Goal: Transaction & Acquisition: Purchase product/service

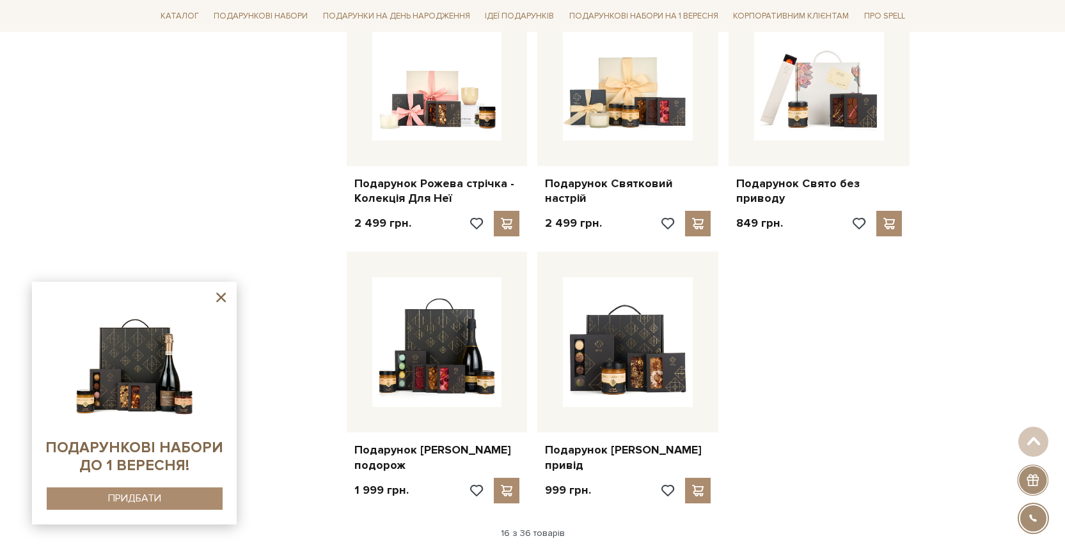
scroll to position [1346, 0]
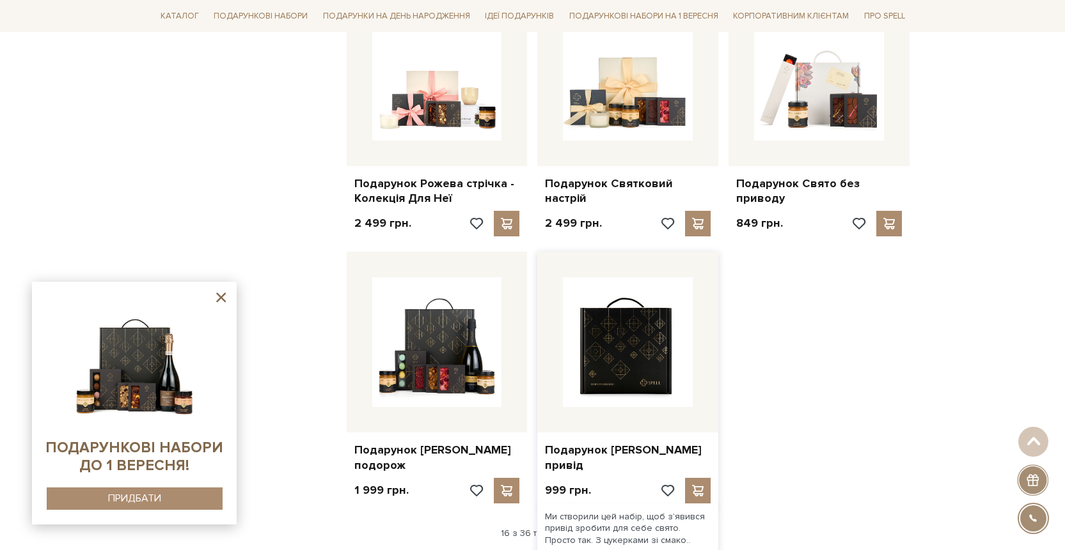
click at [604, 347] on img at bounding box center [628, 342] width 130 height 130
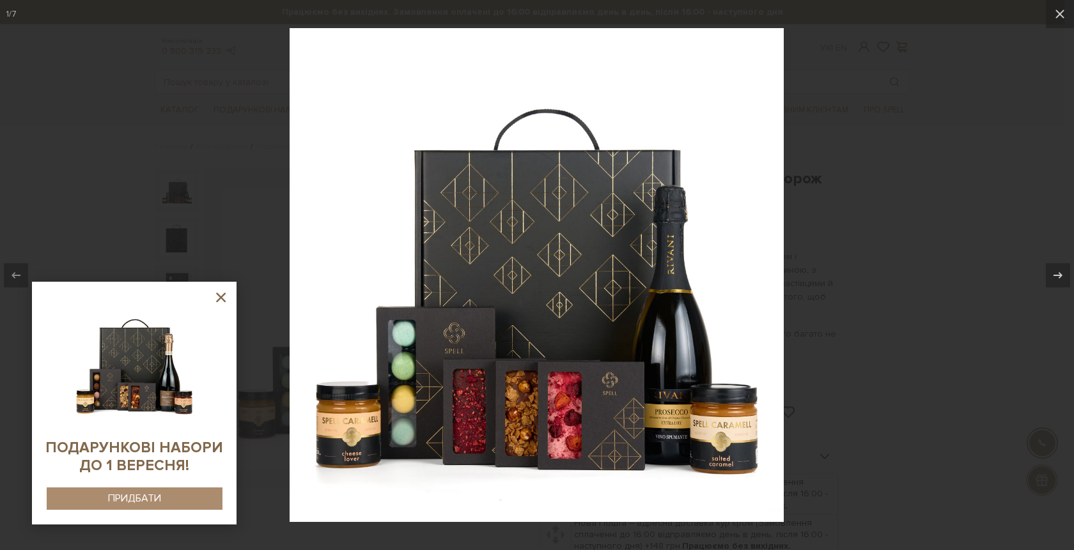
click at [909, 191] on div at bounding box center [537, 275] width 1074 height 550
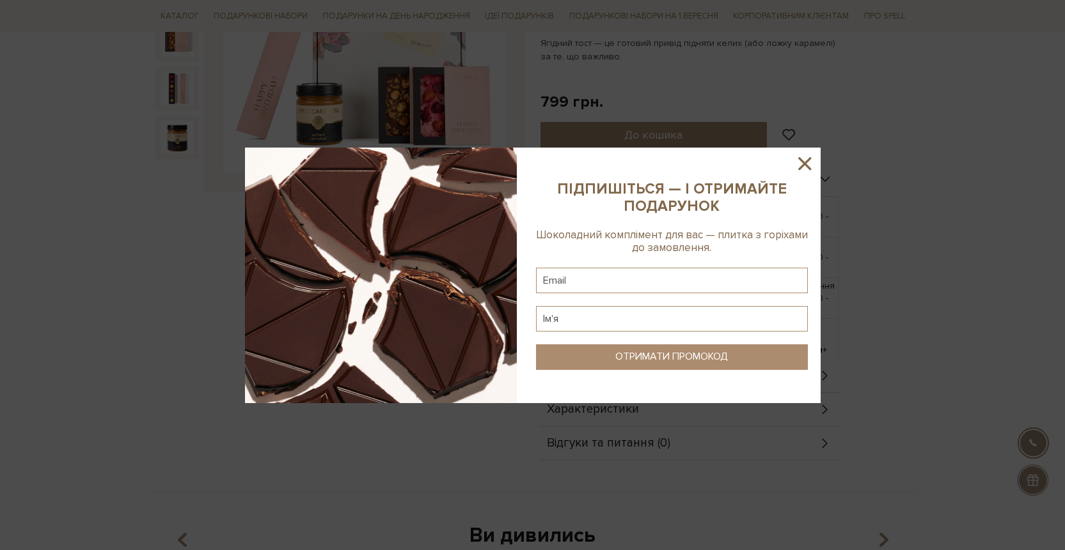
scroll to position [297, 0]
click at [807, 162] on icon at bounding box center [804, 163] width 13 height 13
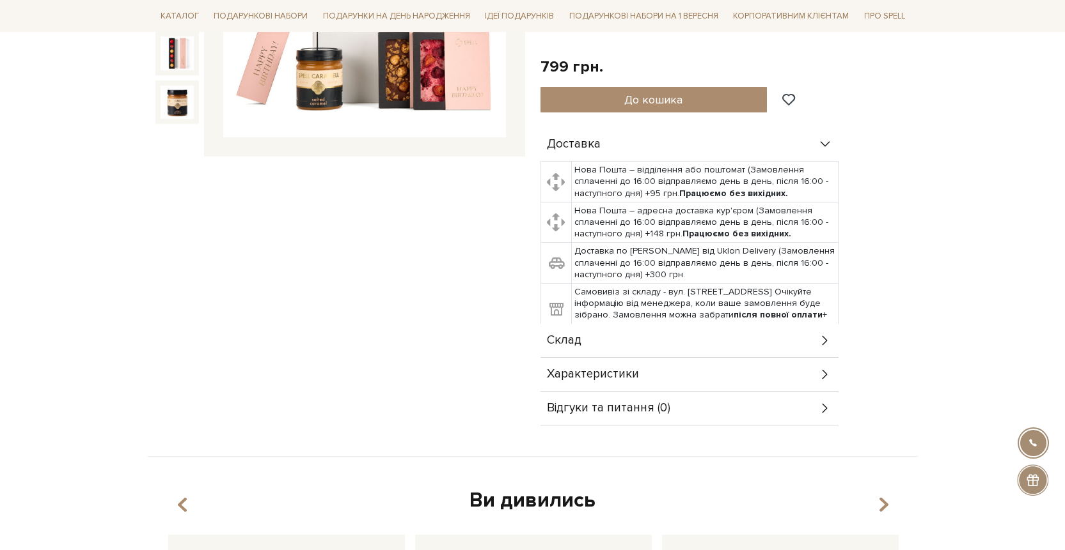
scroll to position [400, 0]
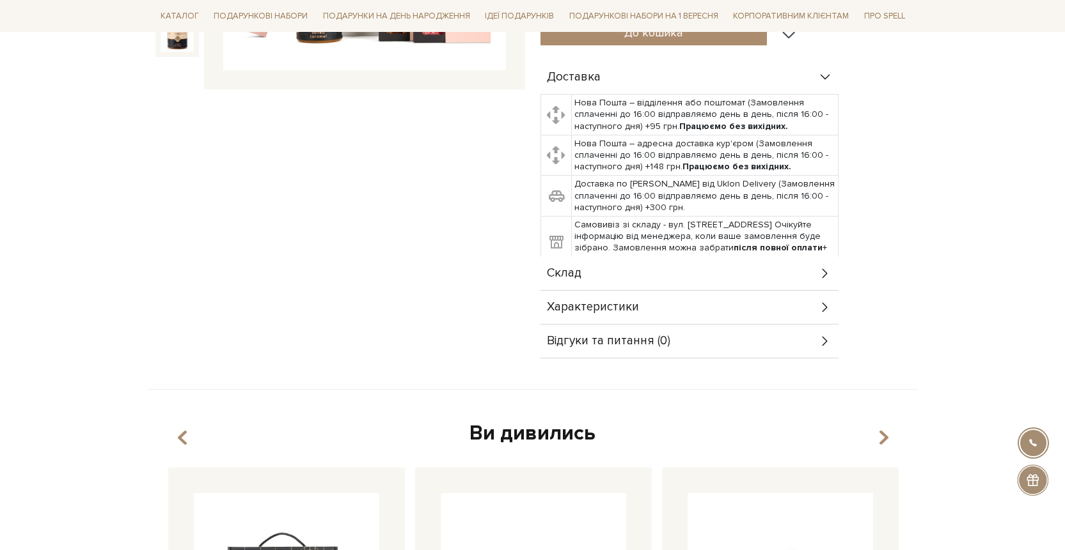
click at [823, 277] on icon at bounding box center [825, 274] width 14 height 14
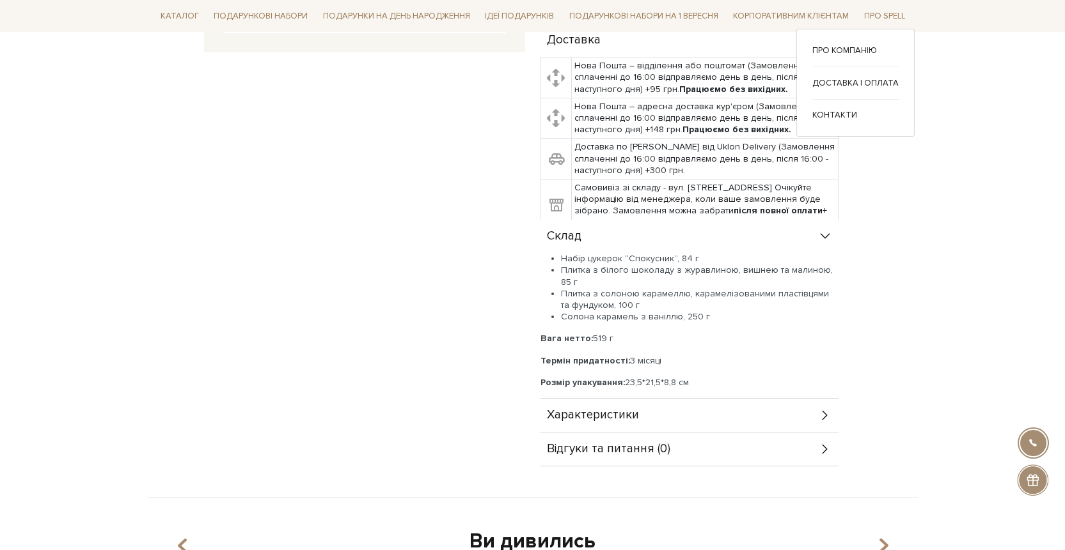
scroll to position [439, 0]
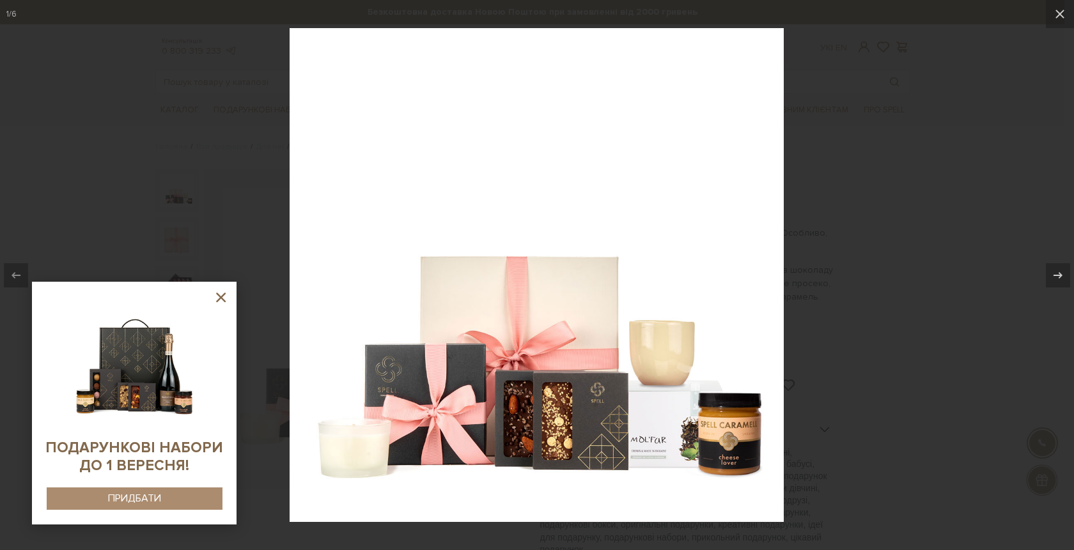
click at [893, 201] on div at bounding box center [537, 275] width 1074 height 550
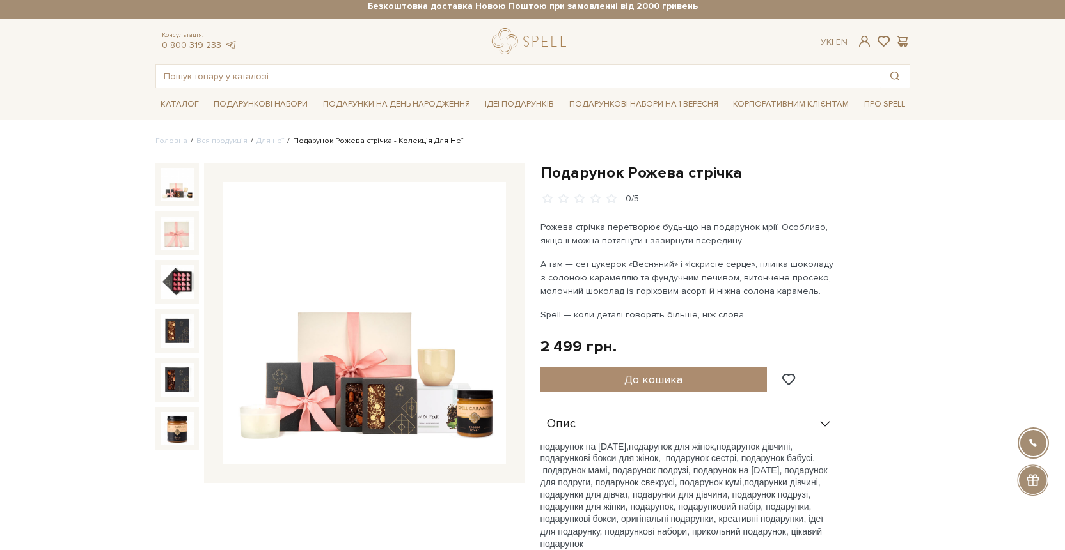
scroll to position [56, 0]
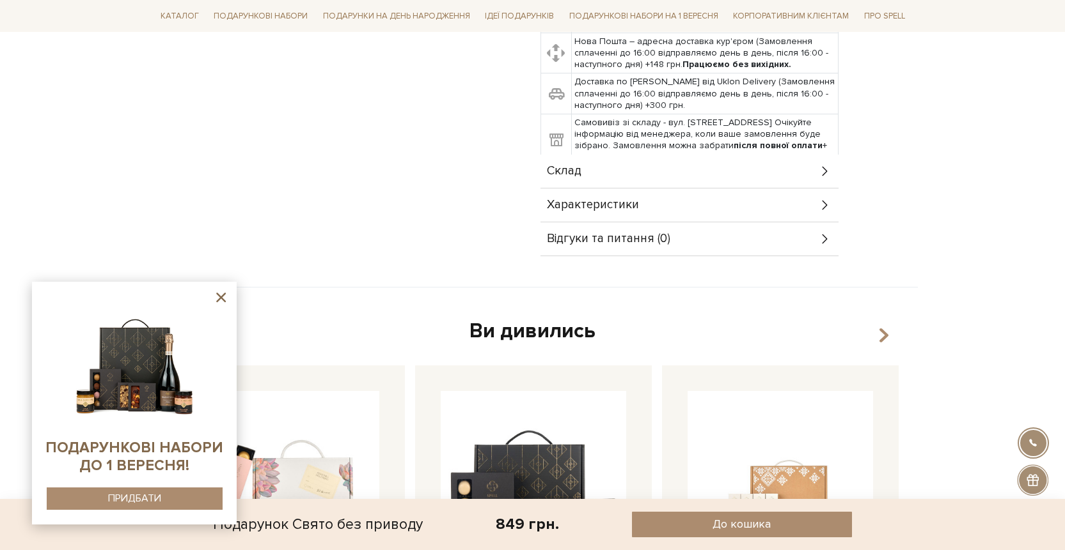
scroll to position [414, 0]
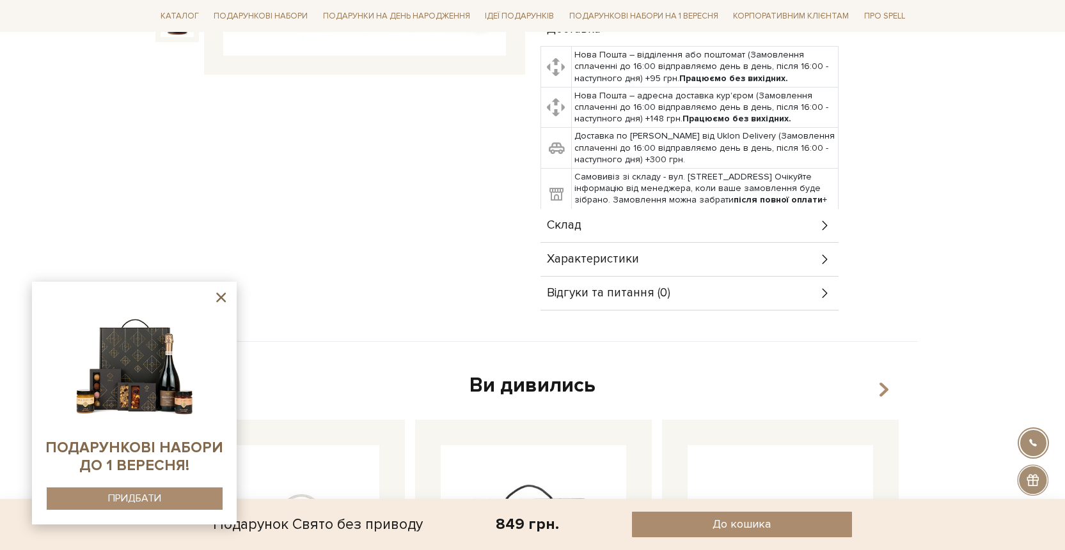
click at [781, 228] on div "Склад" at bounding box center [689, 225] width 298 height 33
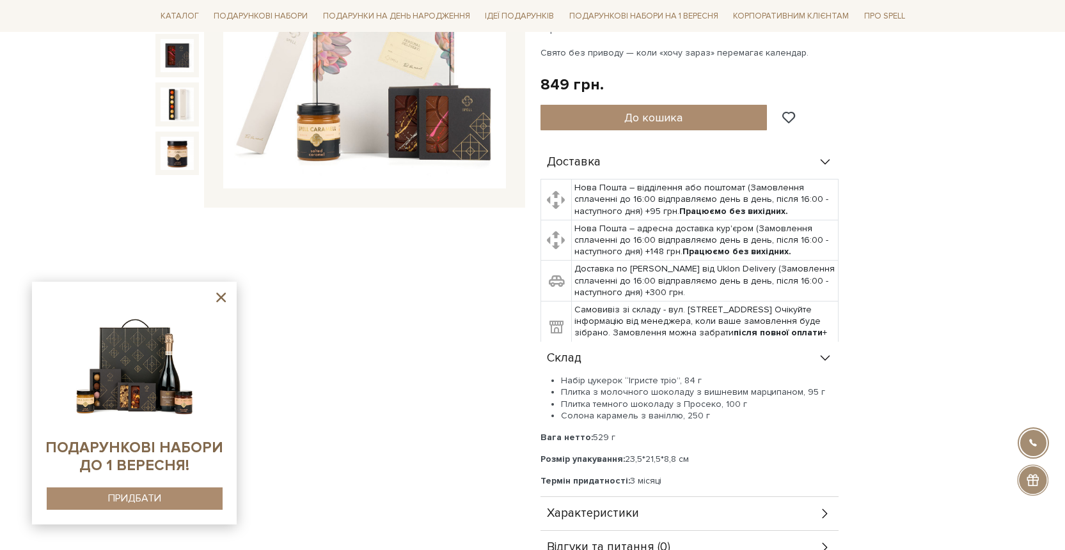
scroll to position [501, 0]
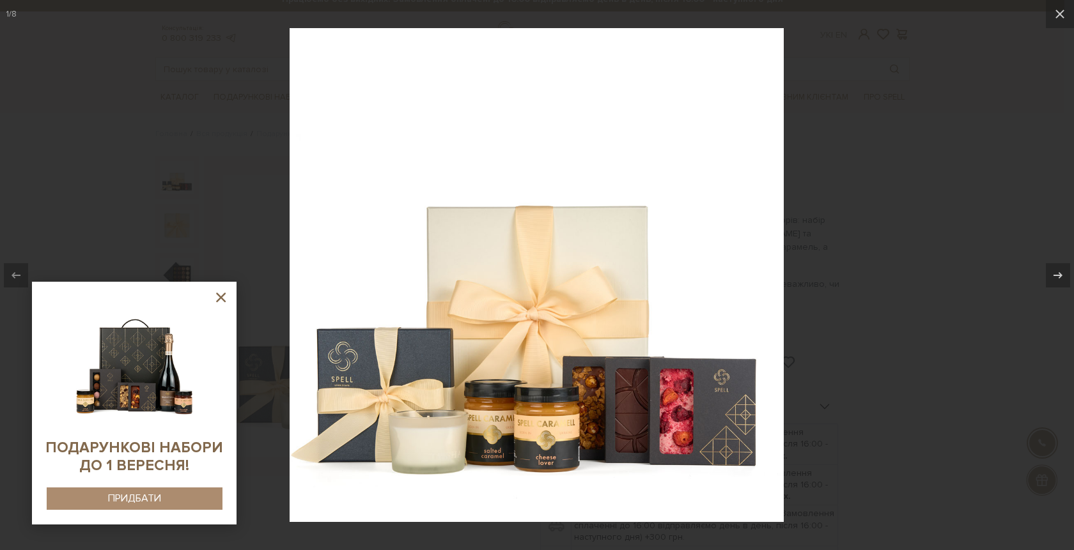
click at [912, 153] on div at bounding box center [537, 275] width 1074 height 550
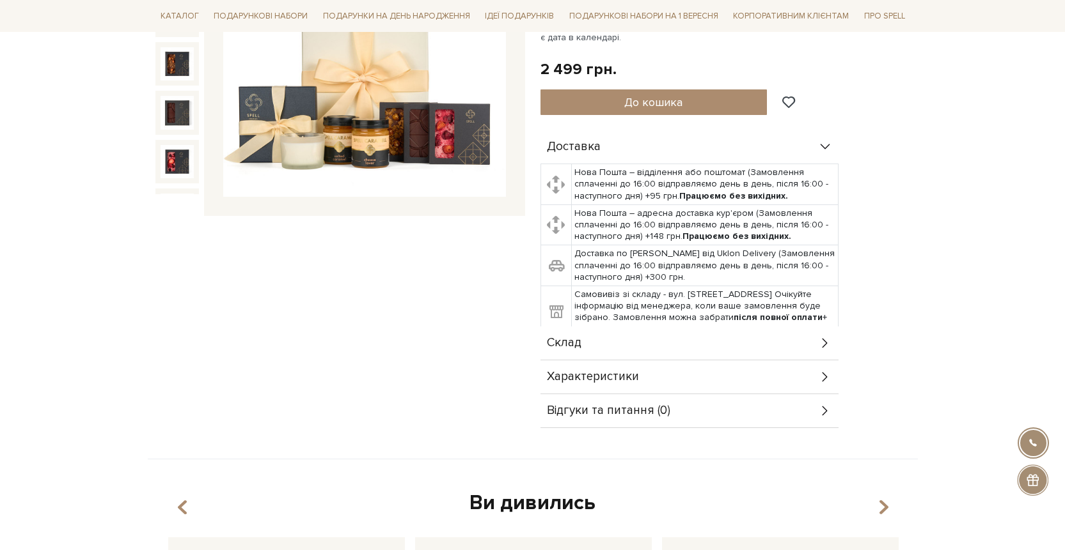
scroll to position [553, 0]
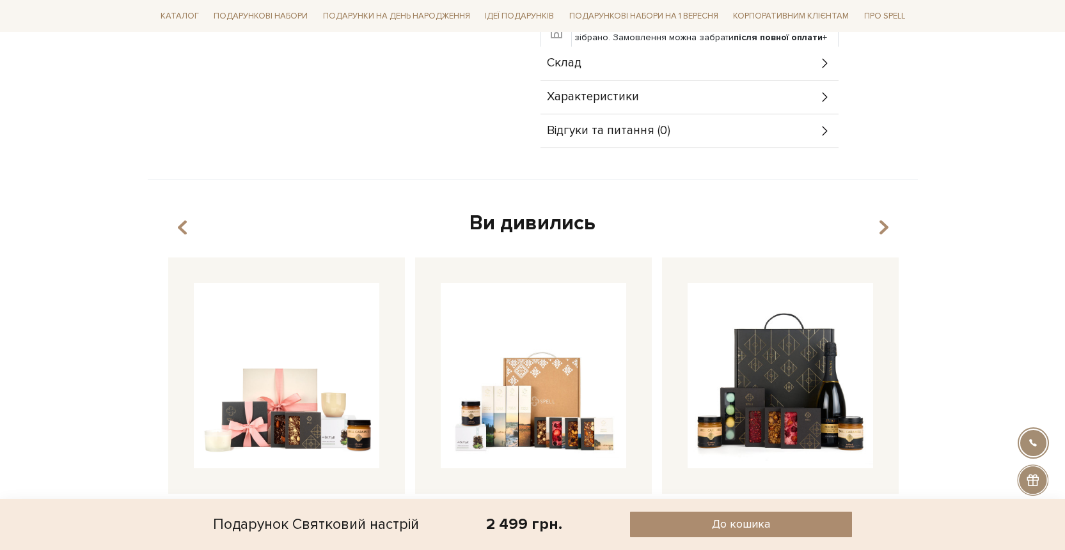
click at [719, 60] on div "Склад" at bounding box center [689, 63] width 298 height 33
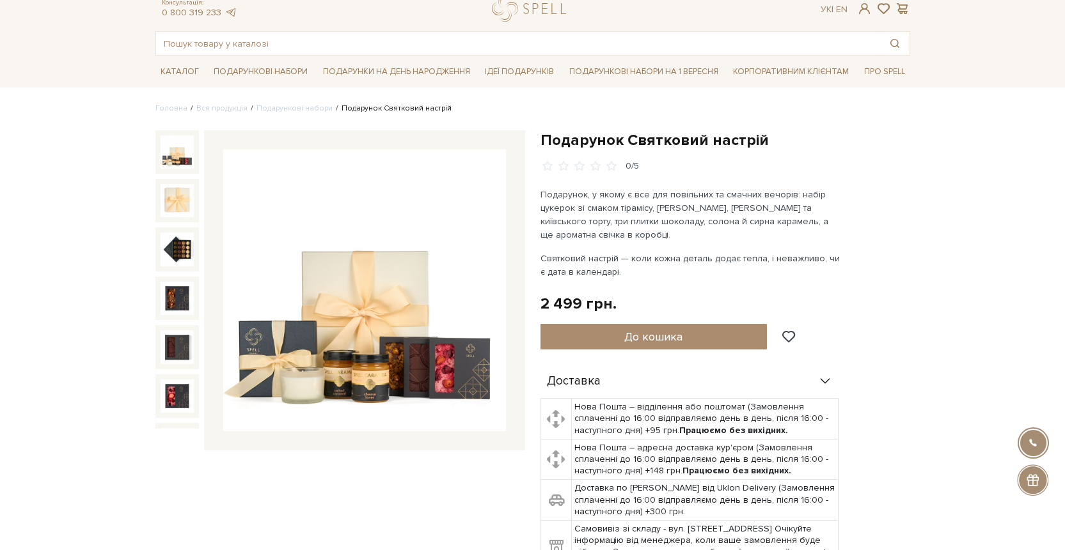
scroll to position [114, 0]
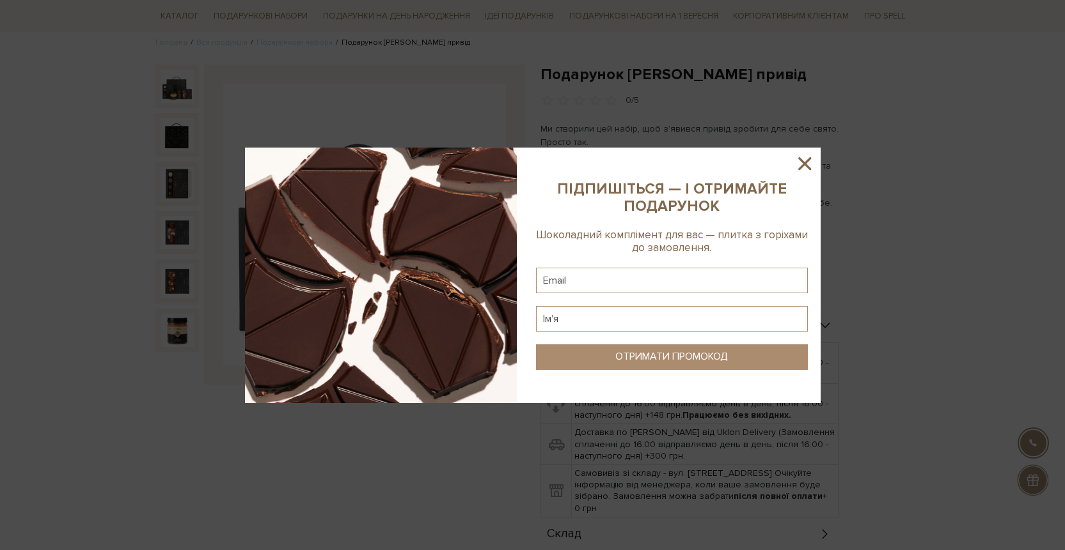
click at [916, 127] on div at bounding box center [532, 275] width 1065 height 550
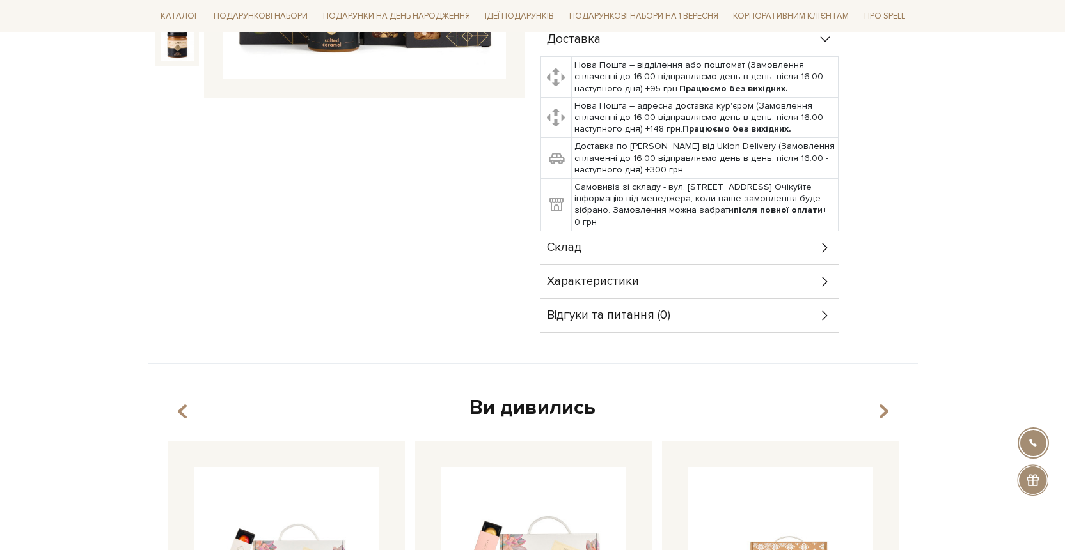
scroll to position [464, 0]
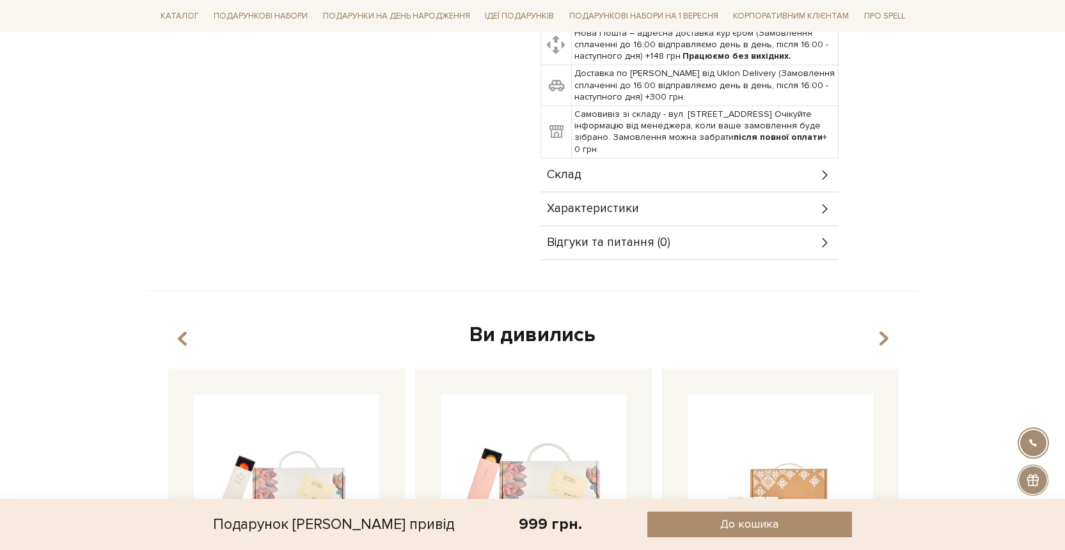
click at [824, 171] on icon at bounding box center [825, 175] width 14 height 14
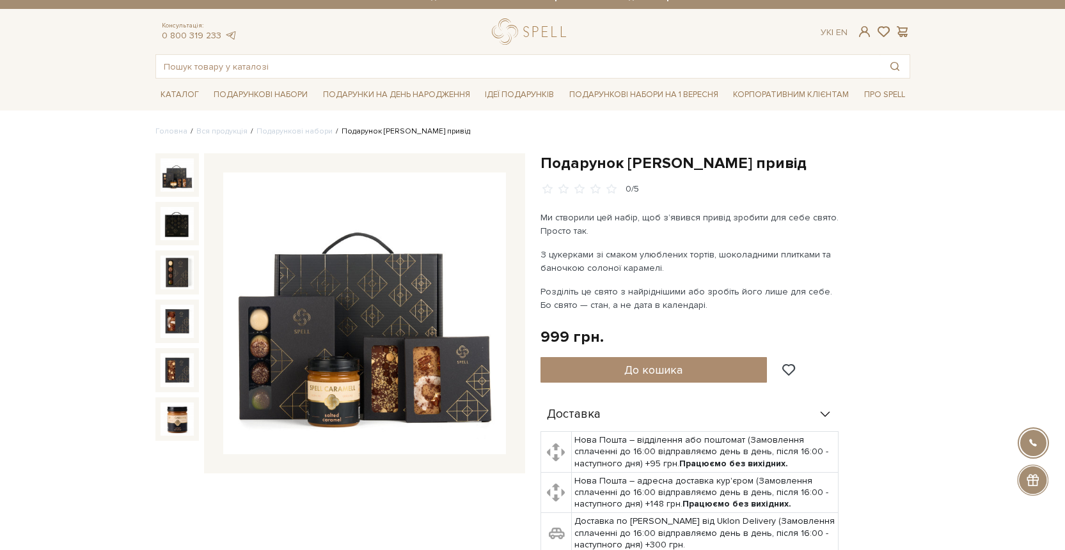
scroll to position [0, 0]
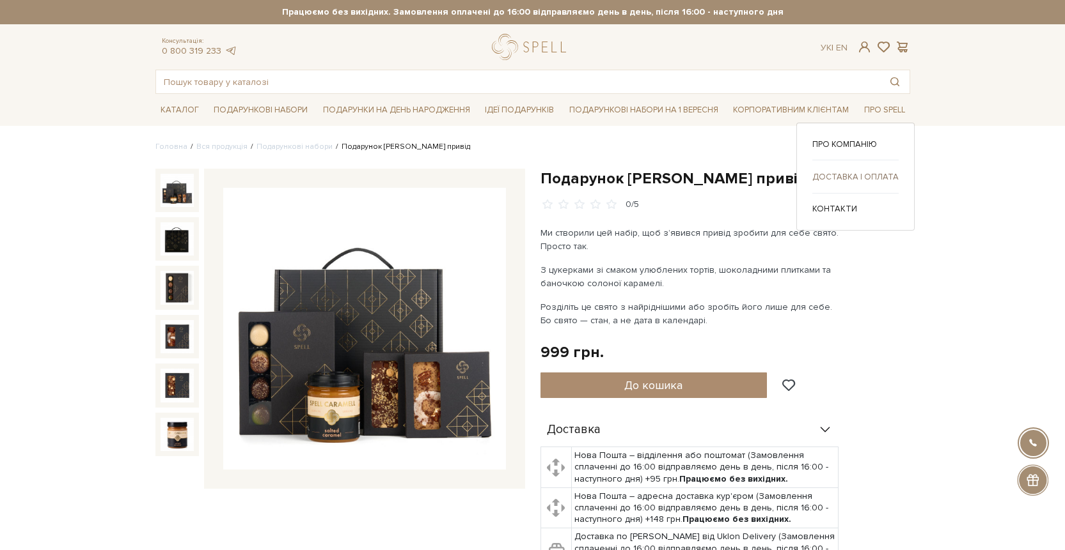
click at [861, 173] on link "Доставка і оплата" at bounding box center [855, 177] width 86 height 12
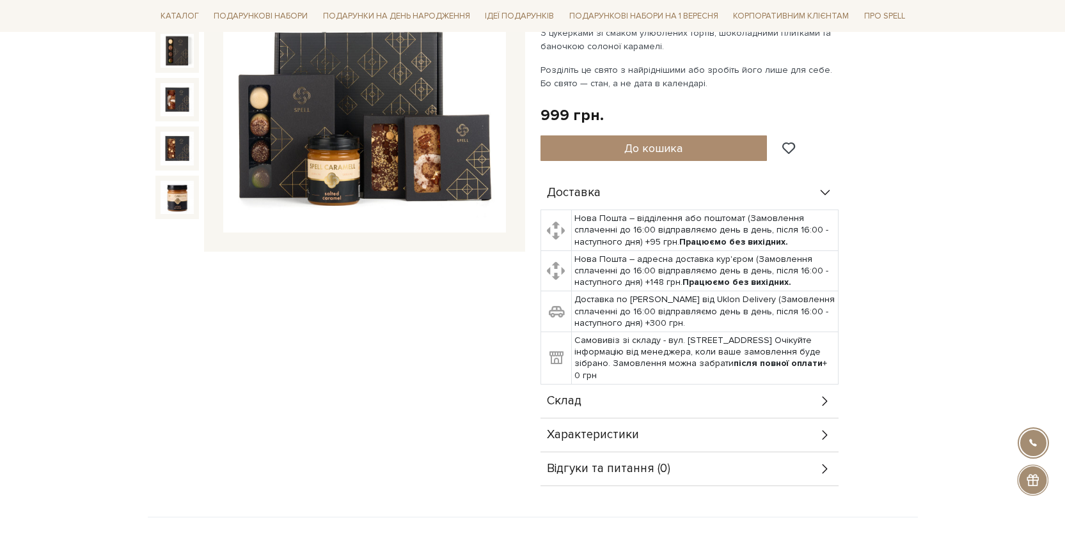
scroll to position [279, 0]
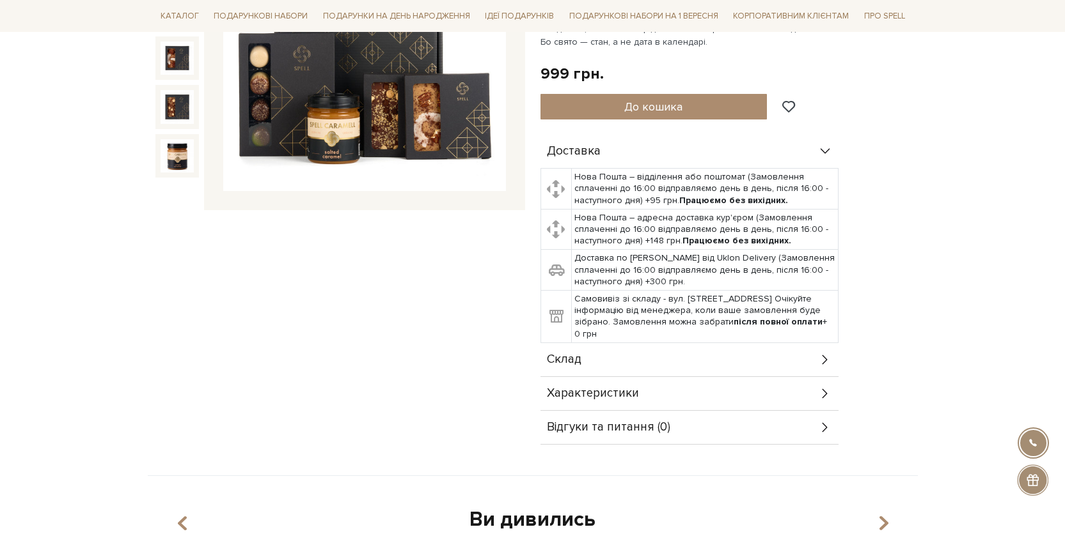
click at [815, 361] on div "Склад" at bounding box center [689, 359] width 298 height 33
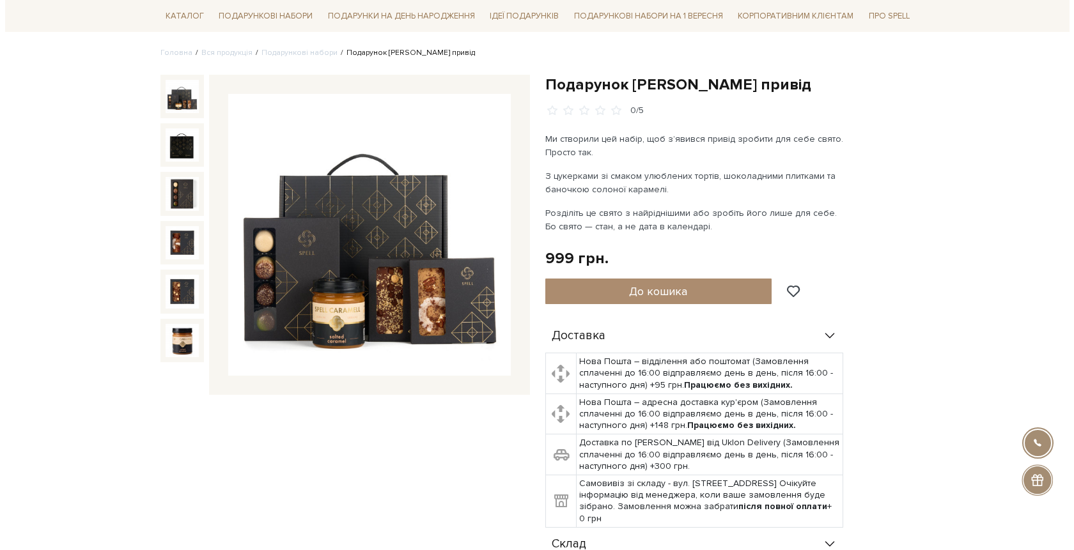
scroll to position [88, 0]
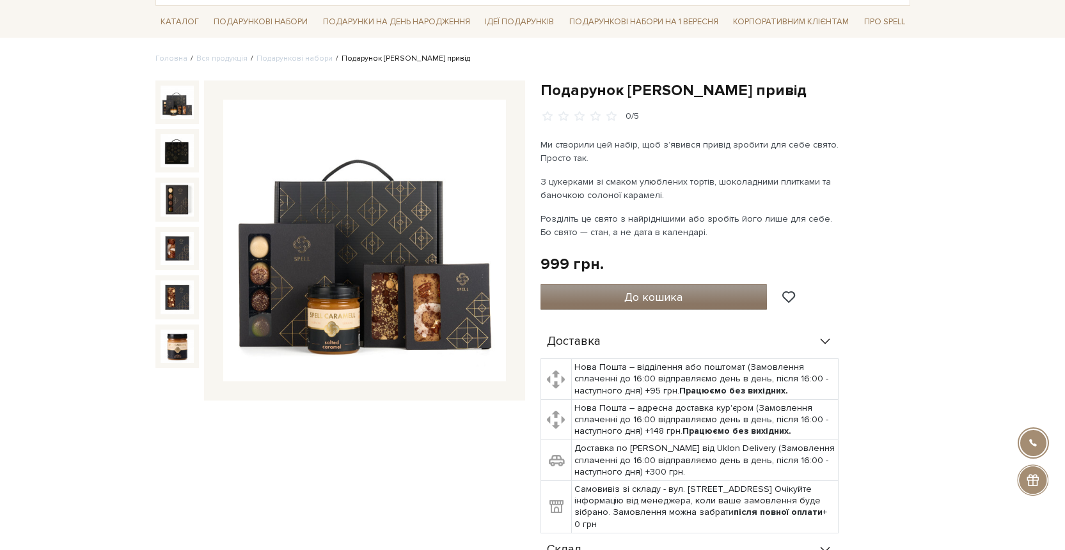
click at [676, 299] on span "До кошика" at bounding box center [653, 297] width 58 height 14
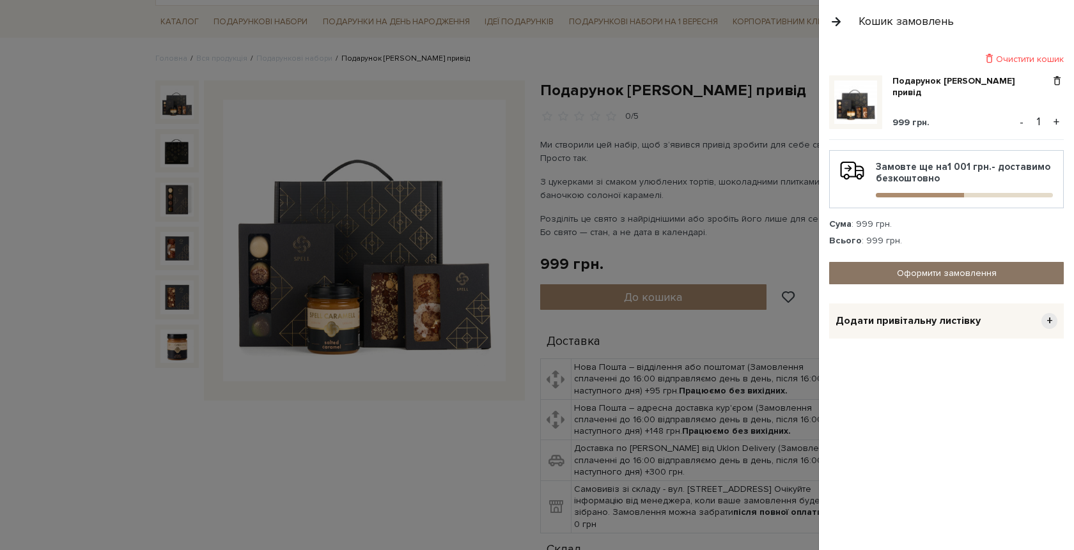
click at [873, 276] on link "Оформити замовлення" at bounding box center [946, 273] width 235 height 22
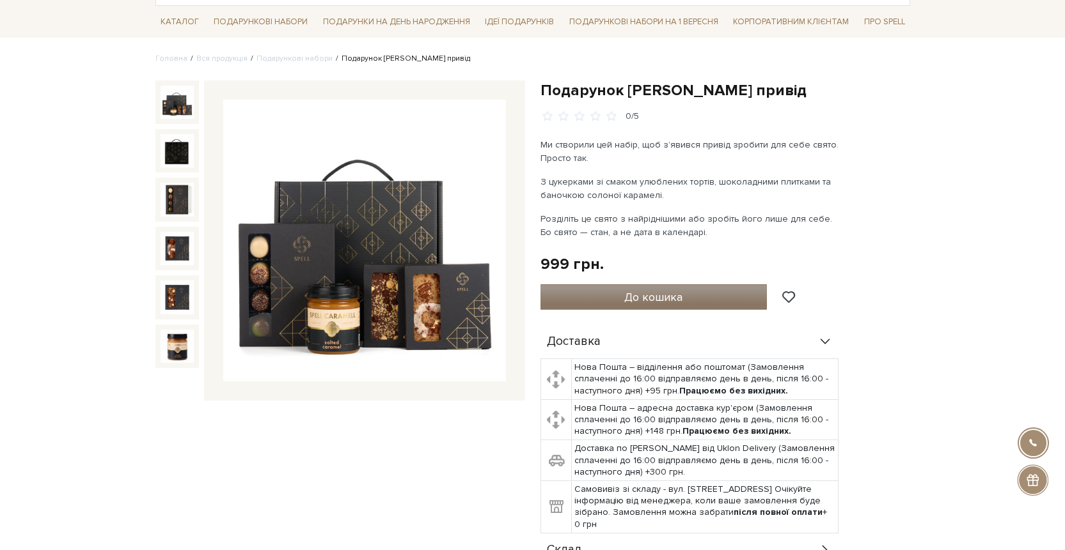
click at [682, 290] on span "До кошика" at bounding box center [653, 297] width 58 height 14
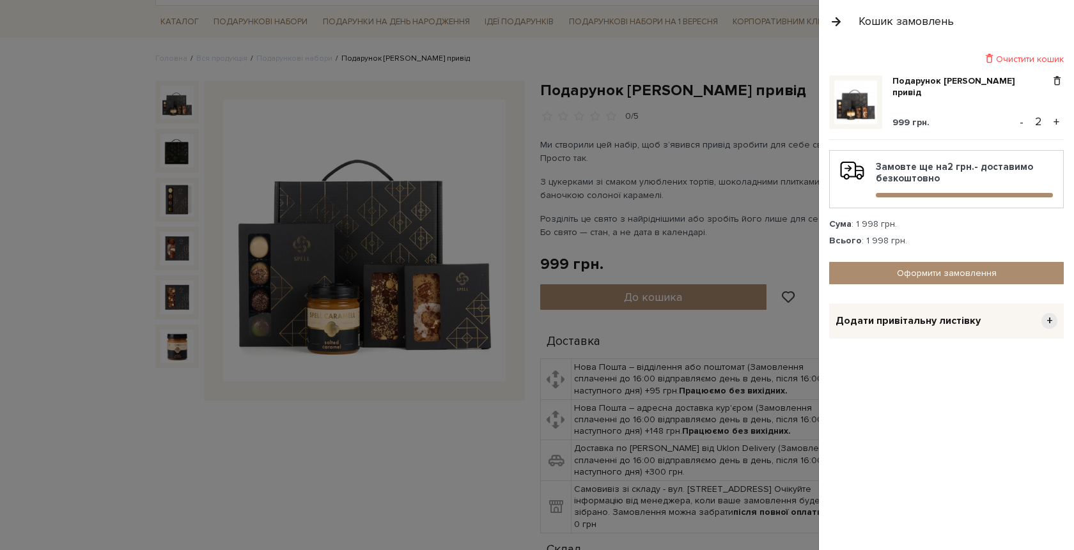
click at [1025, 128] on button "-" at bounding box center [1021, 122] width 13 height 19
click at [1034, 331] on div "Додати привітальну листівку +" at bounding box center [946, 321] width 235 height 35
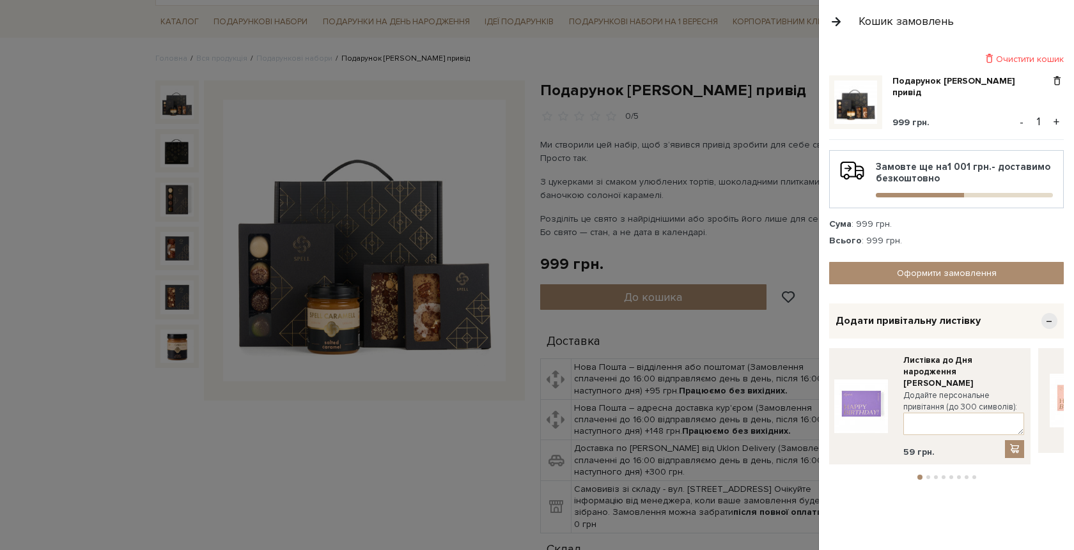
click at [925, 476] on li "2" at bounding box center [929, 478] width 8 height 4
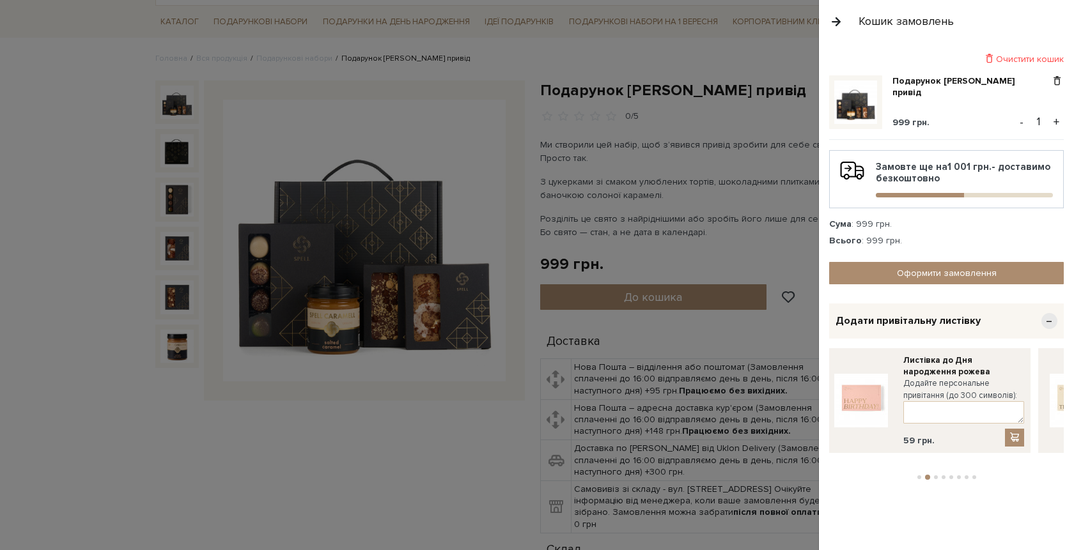
click at [935, 476] on button "3" at bounding box center [936, 478] width 4 height 4
click at [945, 476] on li "4" at bounding box center [944, 478] width 8 height 4
click at [951, 476] on button "5" at bounding box center [951, 478] width 4 height 4
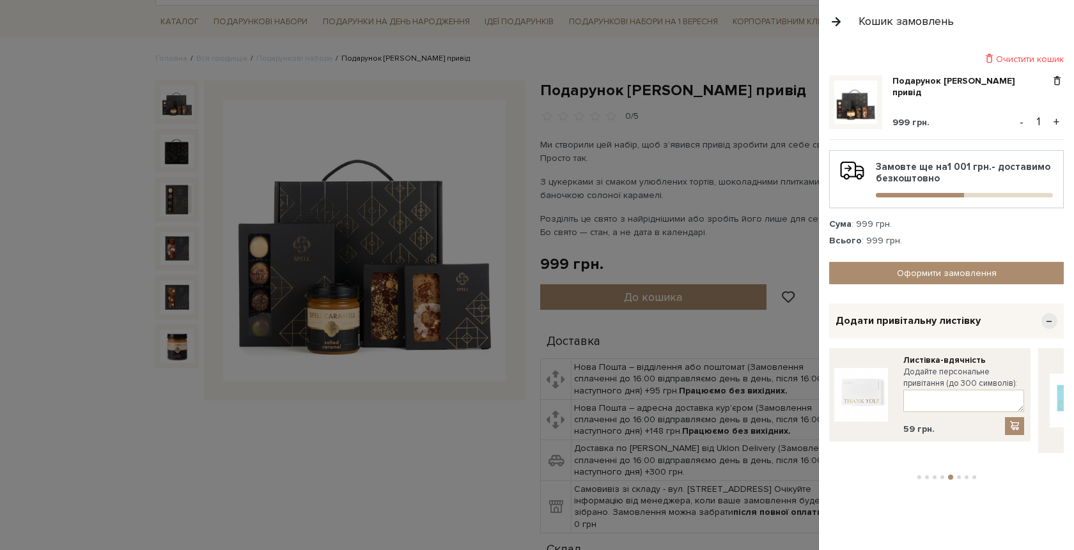
click at [945, 476] on li "4" at bounding box center [943, 478] width 8 height 4
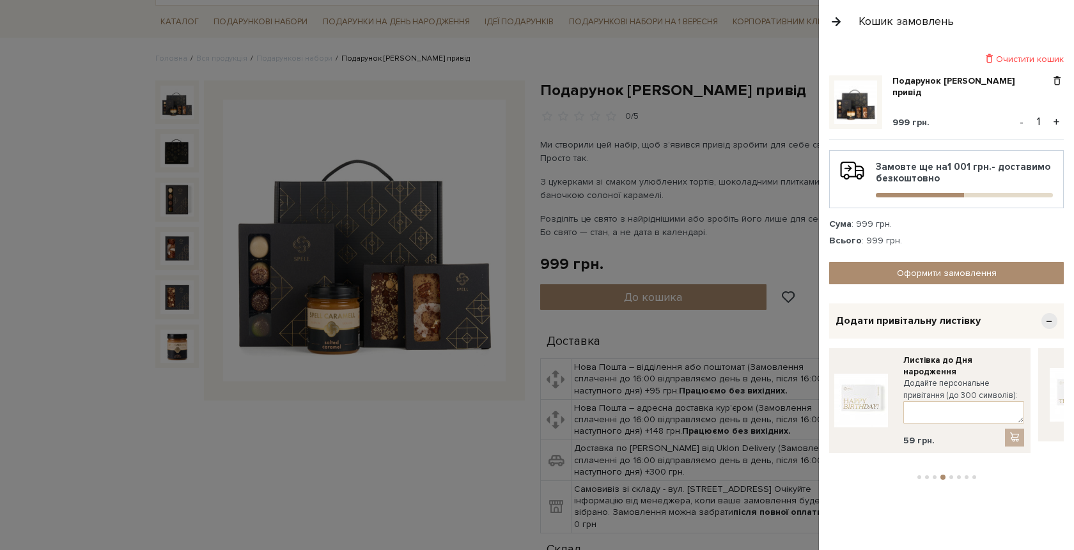
click at [855, 394] on img at bounding box center [861, 401] width 54 height 54
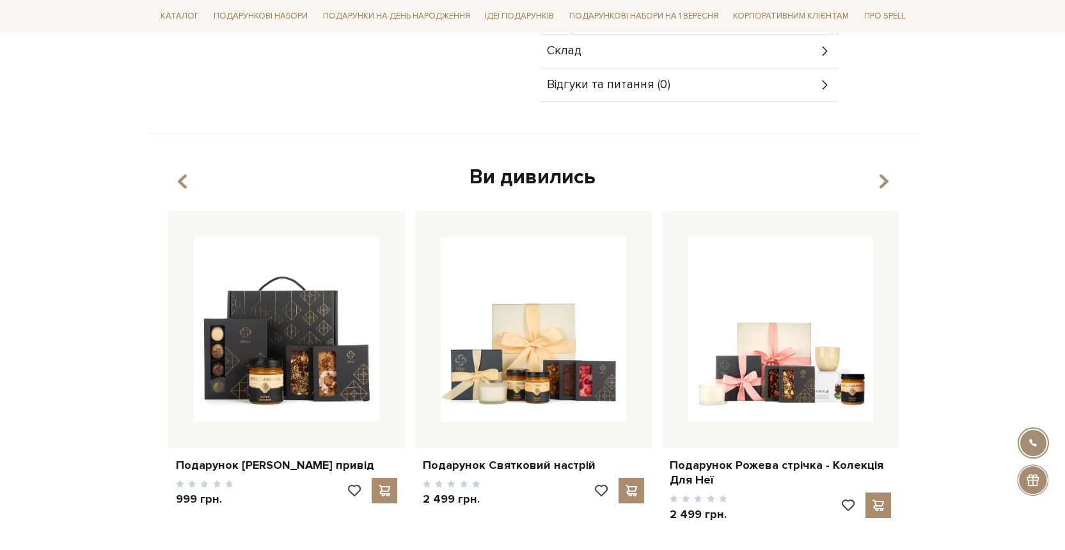
scroll to position [662, 0]
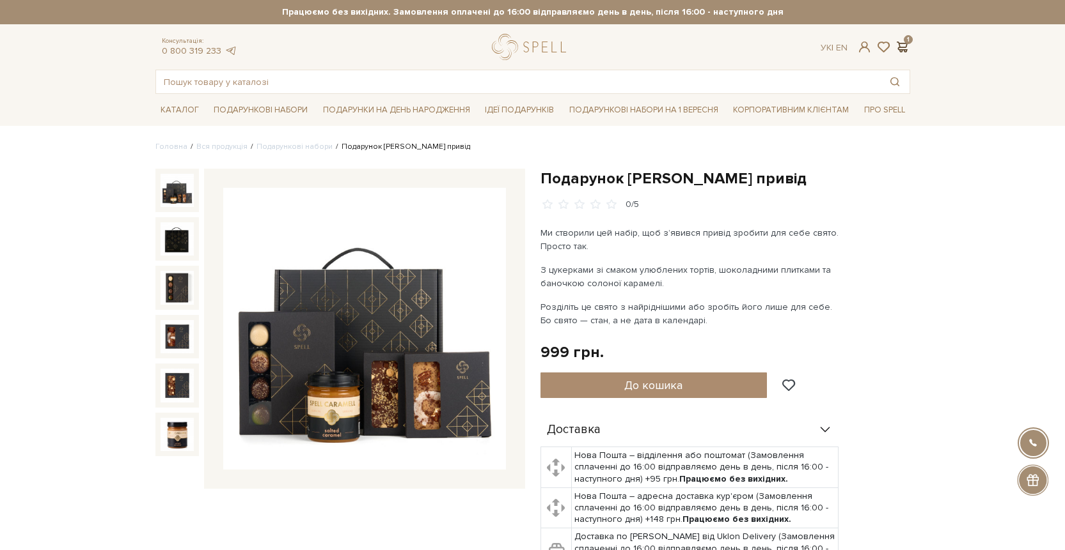
click at [907, 50] on span at bounding box center [901, 46] width 15 height 13
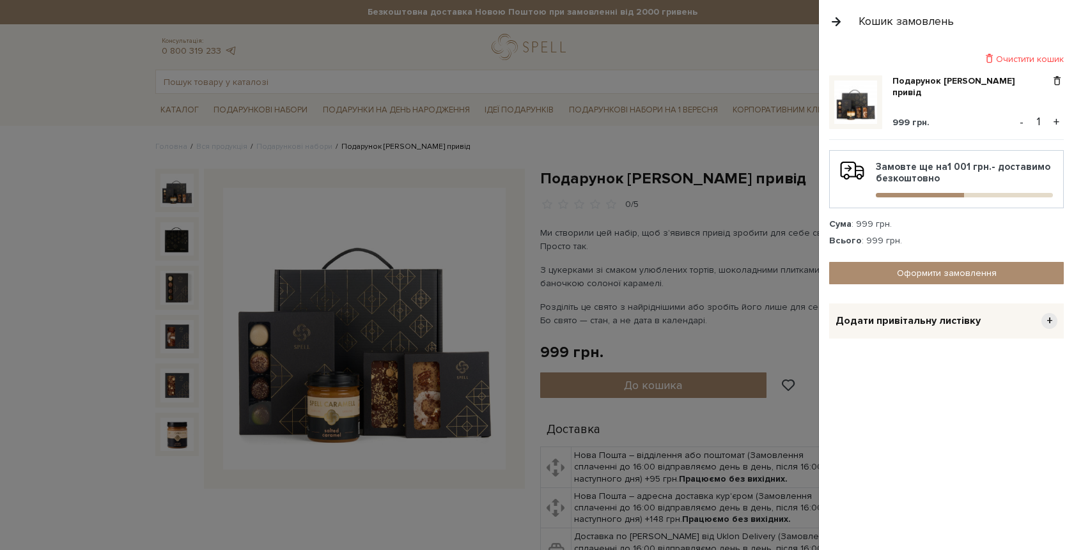
click at [965, 328] on span "Додати привітальну листівку" at bounding box center [908, 321] width 145 height 13
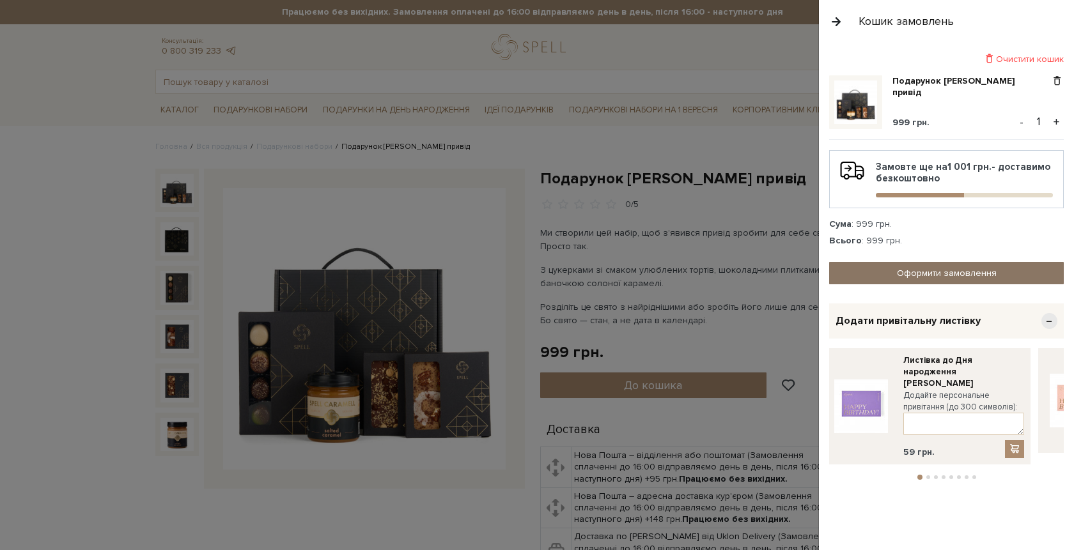
click at [911, 277] on link "Оформити замовлення" at bounding box center [946, 273] width 235 height 22
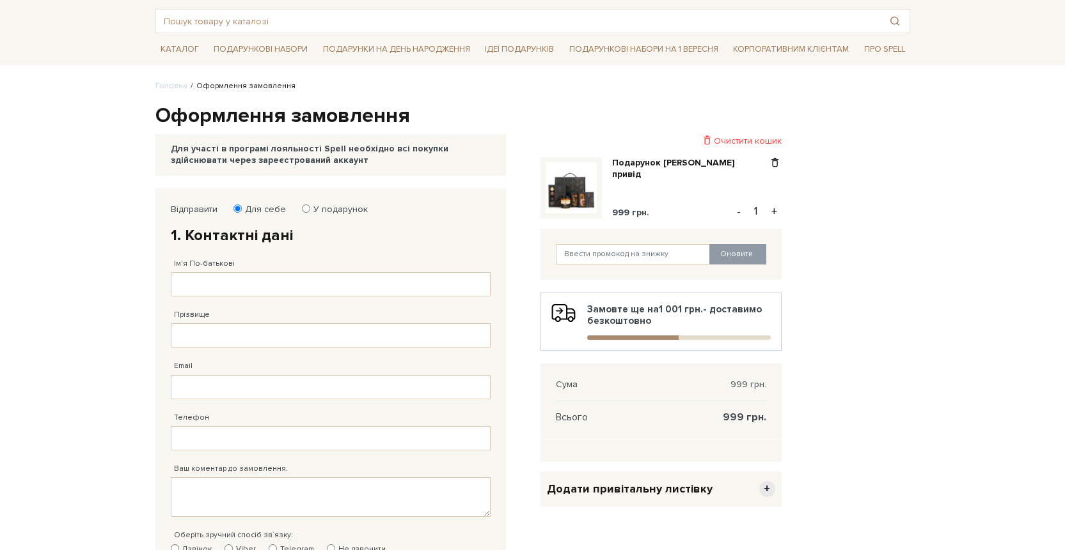
scroll to position [68, 0]
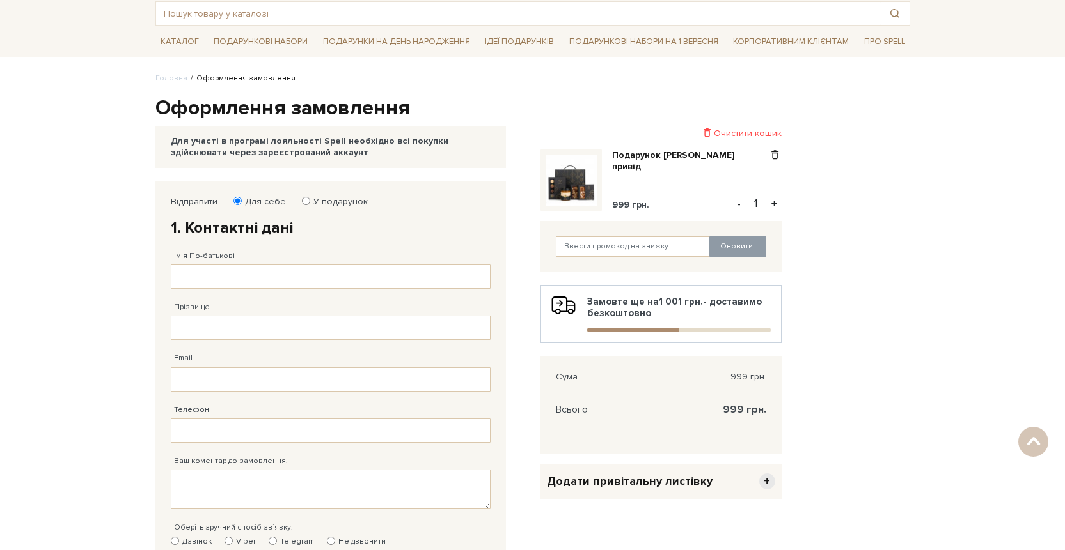
click at [304, 203] on input "У подарунок" at bounding box center [306, 201] width 8 height 8
radio input "true"
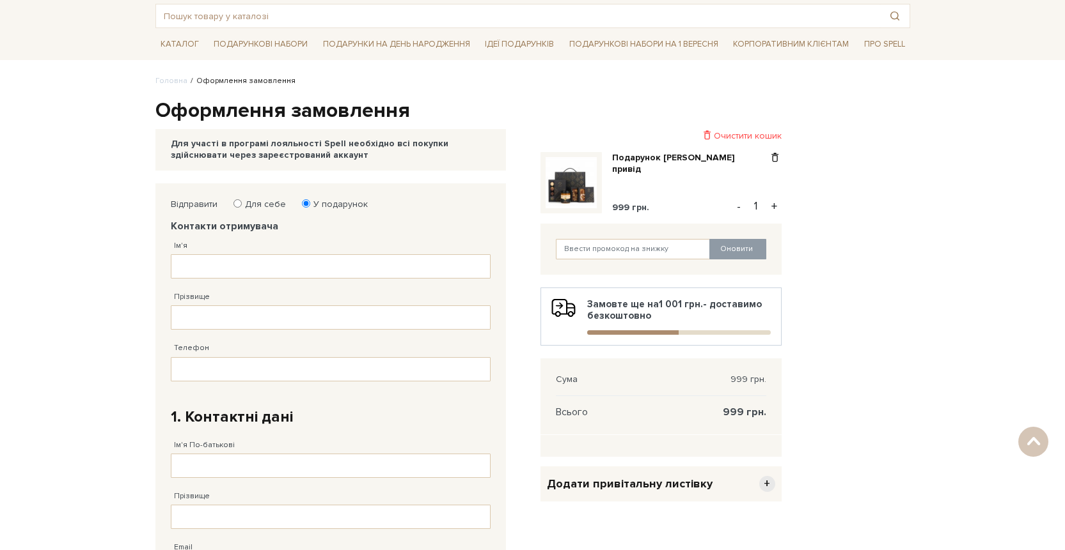
scroll to position [67, 0]
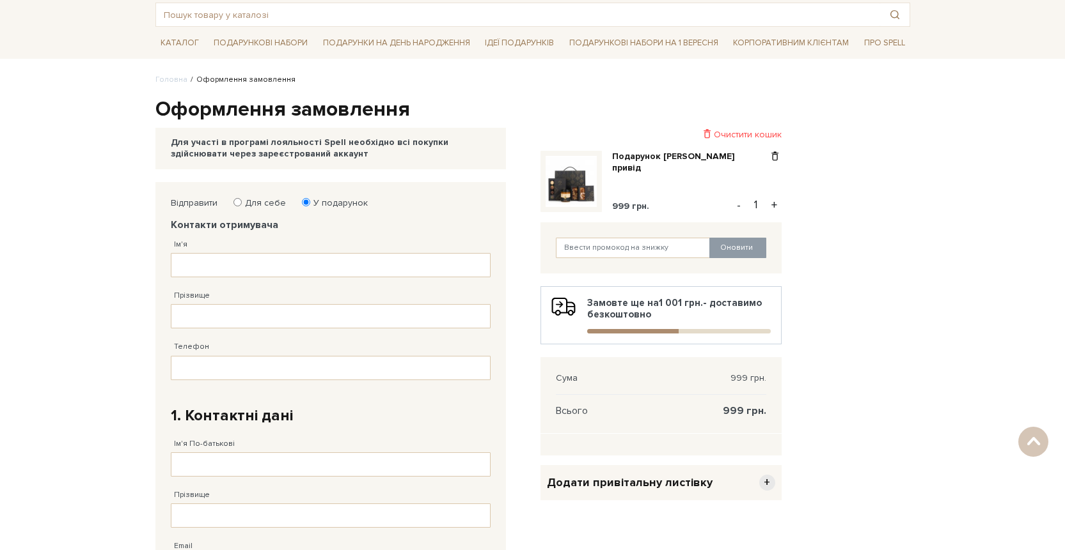
click at [240, 204] on input "Для себе" at bounding box center [237, 202] width 8 height 8
radio input "true"
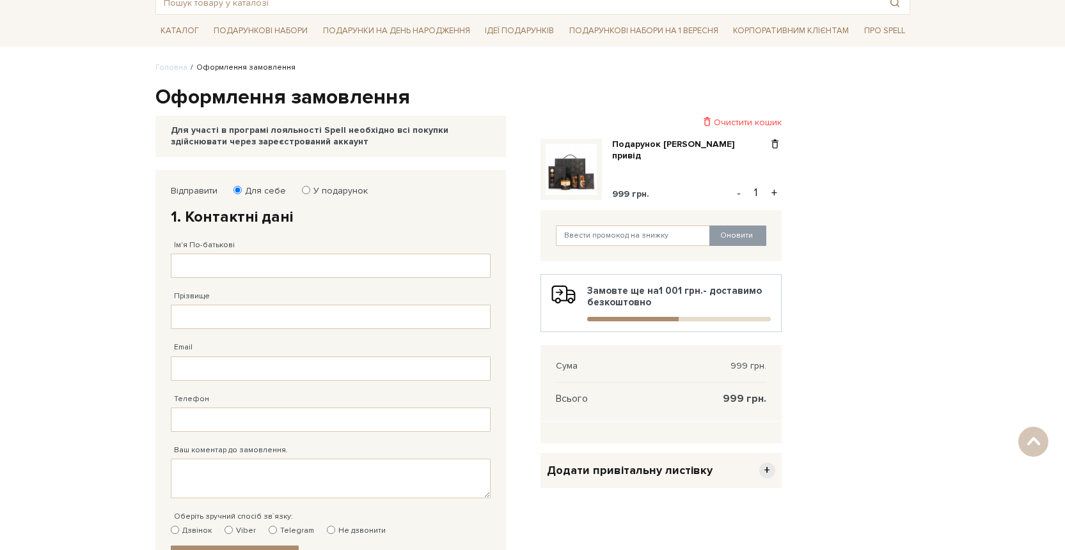
scroll to position [75, 0]
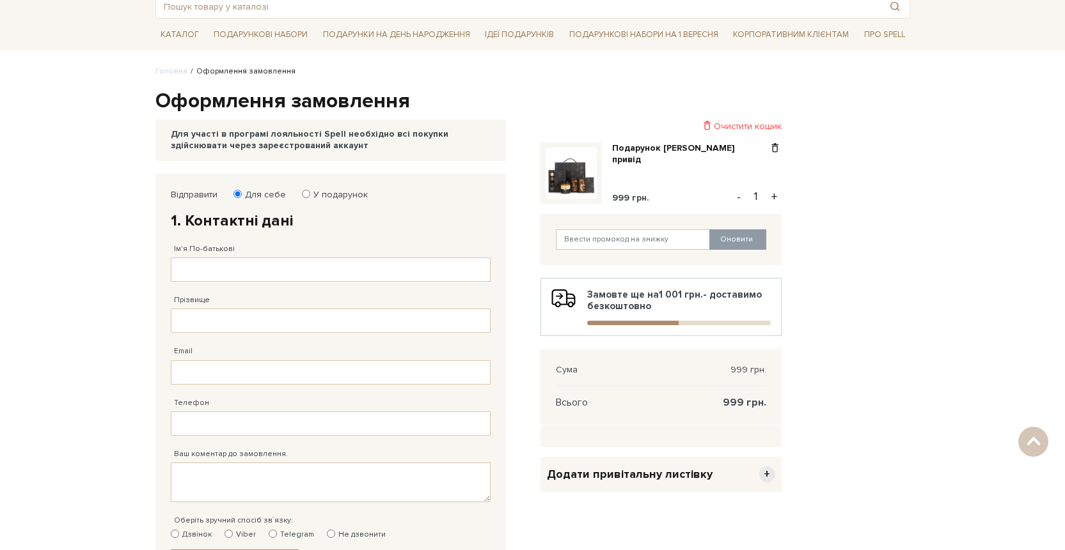
click at [305, 195] on input "У подарунок" at bounding box center [306, 194] width 8 height 8
radio input "true"
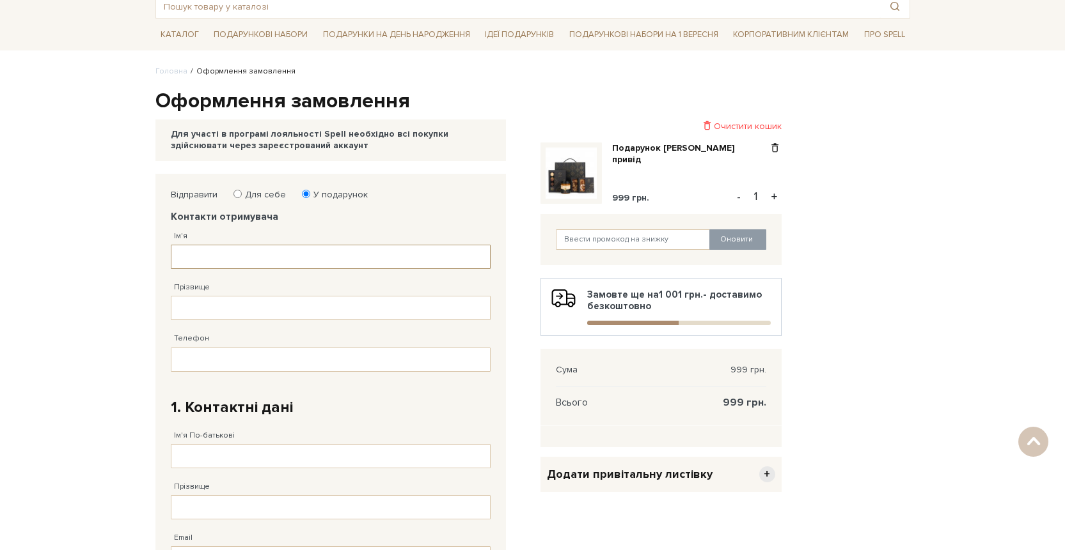
click at [240, 256] on input "Ім'я" at bounding box center [331, 257] width 320 height 24
click at [227, 308] on input "Прізвище" at bounding box center [331, 308] width 320 height 24
type input "Власова"
click at [230, 252] on input "Ім'я" at bounding box center [331, 257] width 320 height 24
type input "Дарина"
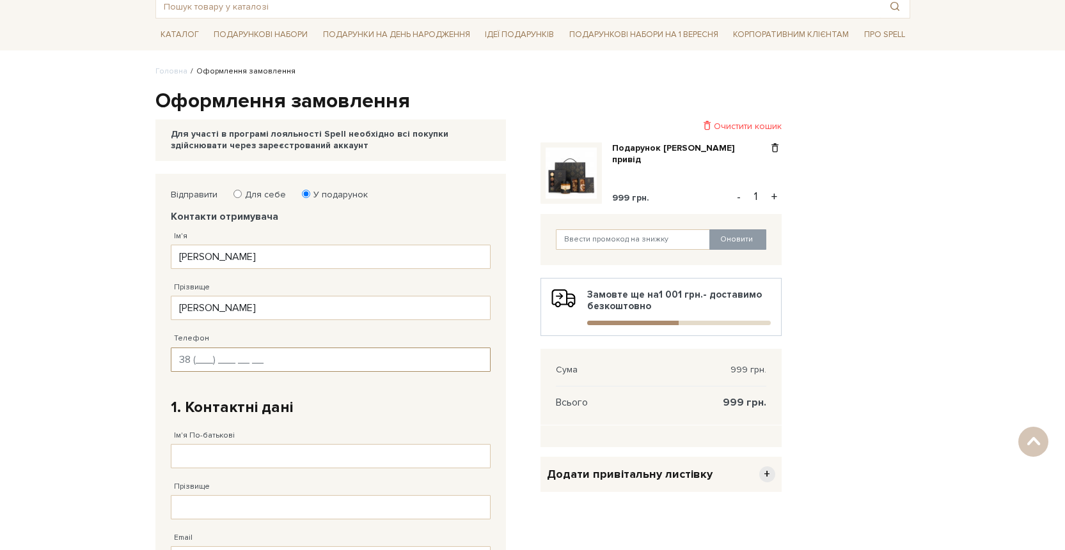
click at [202, 361] on input "Телефон" at bounding box center [331, 360] width 320 height 24
type input "38 (099) 013 11 34"
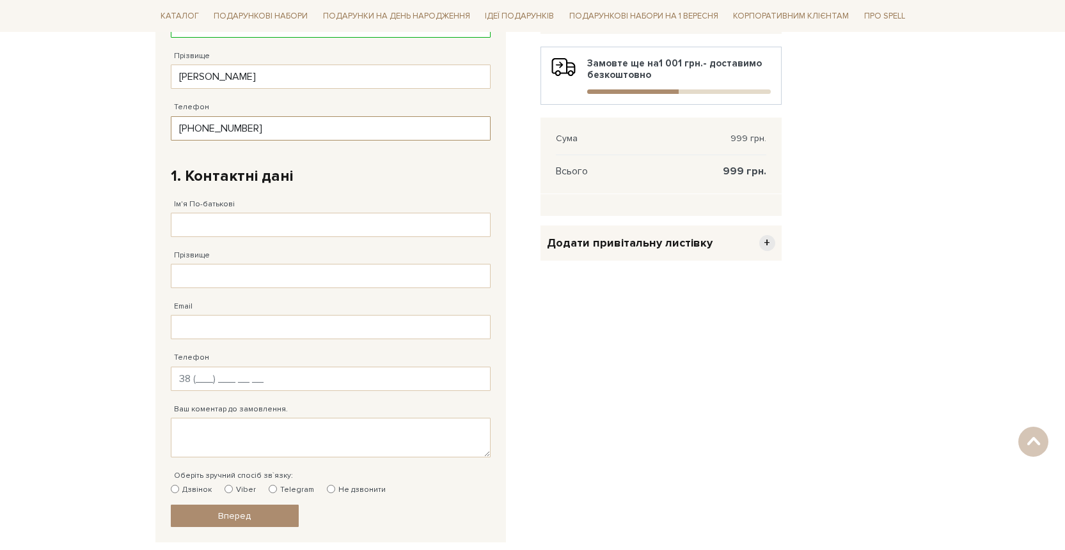
scroll to position [297, 0]
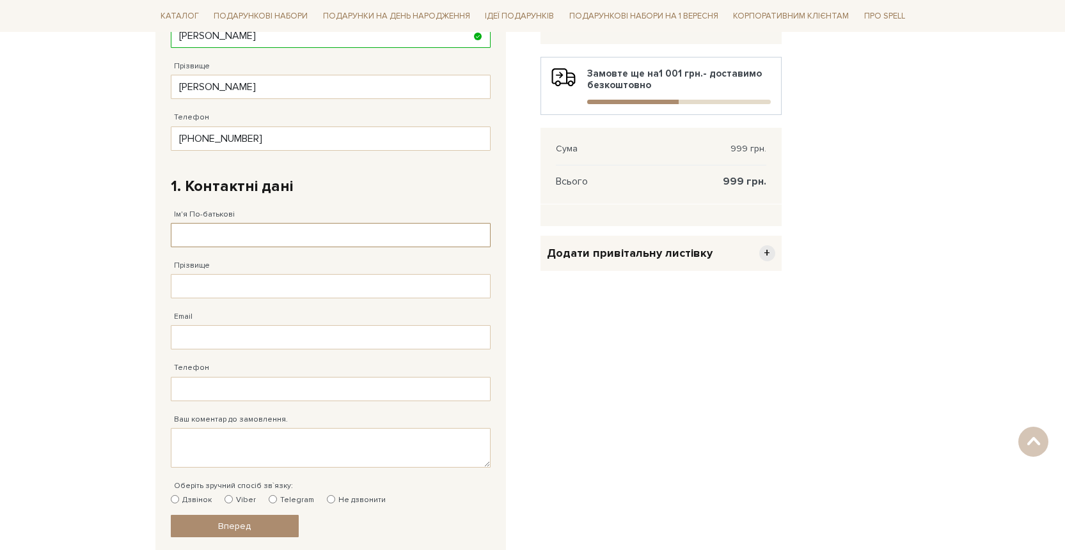
click at [241, 233] on input "Ім'я По-батькові" at bounding box center [331, 235] width 320 height 24
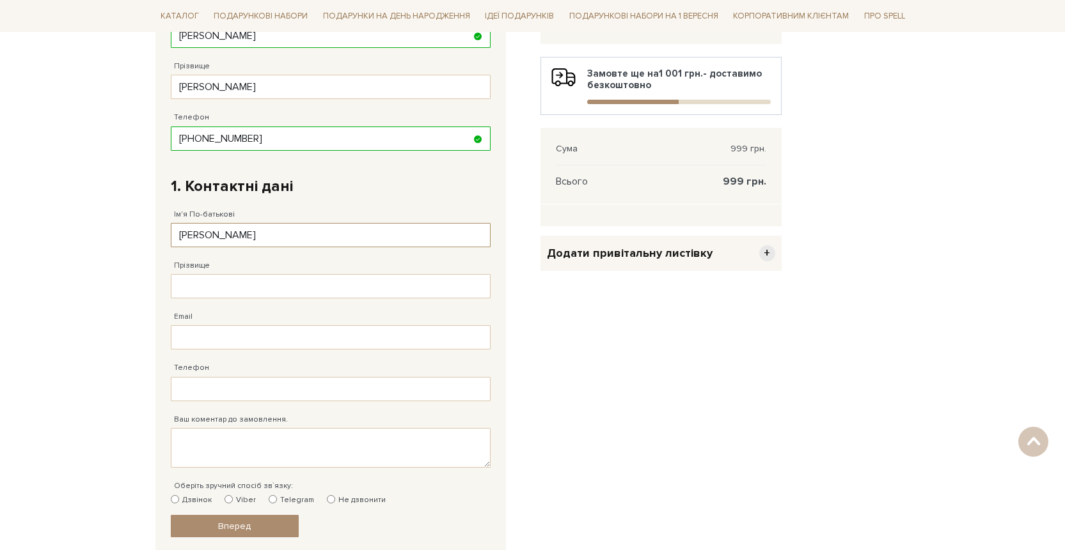
drag, startPoint x: 226, startPoint y: 237, endPoint x: 136, endPoint y: 235, distance: 90.2
click at [136, 235] on body "Подарункові набори SALE Корпоративним клієнтам Доставка і оплата Консультація: …" at bounding box center [532, 259] width 1065 height 1112
type input "Євгенія Валеріївна"
click at [189, 277] on input "Прізвище" at bounding box center [331, 286] width 320 height 24
type input "Лазуткіна"
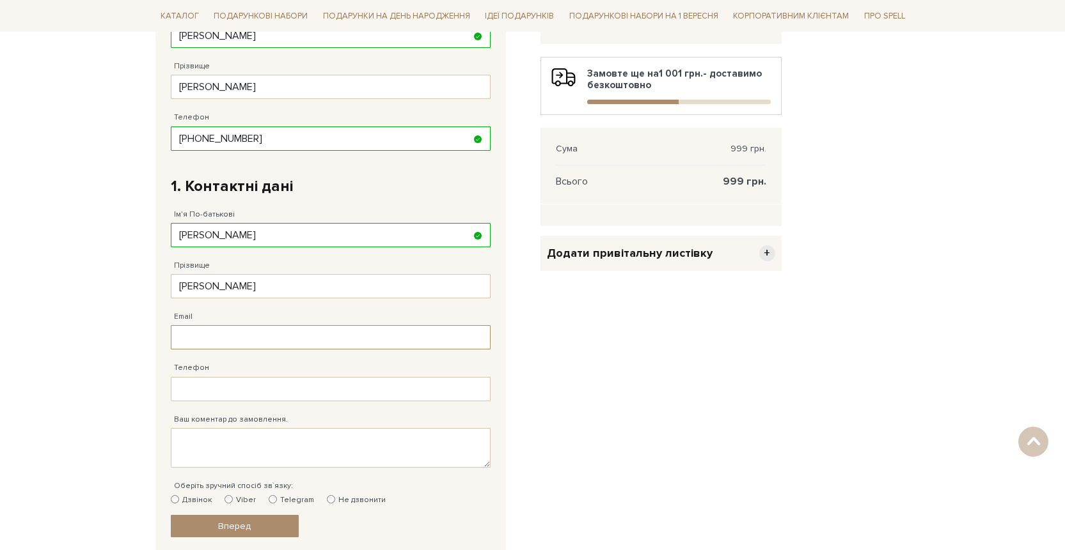
click at [184, 341] on input "Email" at bounding box center [331, 337] width 320 height 24
type input "г"
type input "н"
type input "yevheniia.lazu@gmail.com"
click at [194, 392] on input "Телефон" at bounding box center [331, 389] width 320 height 24
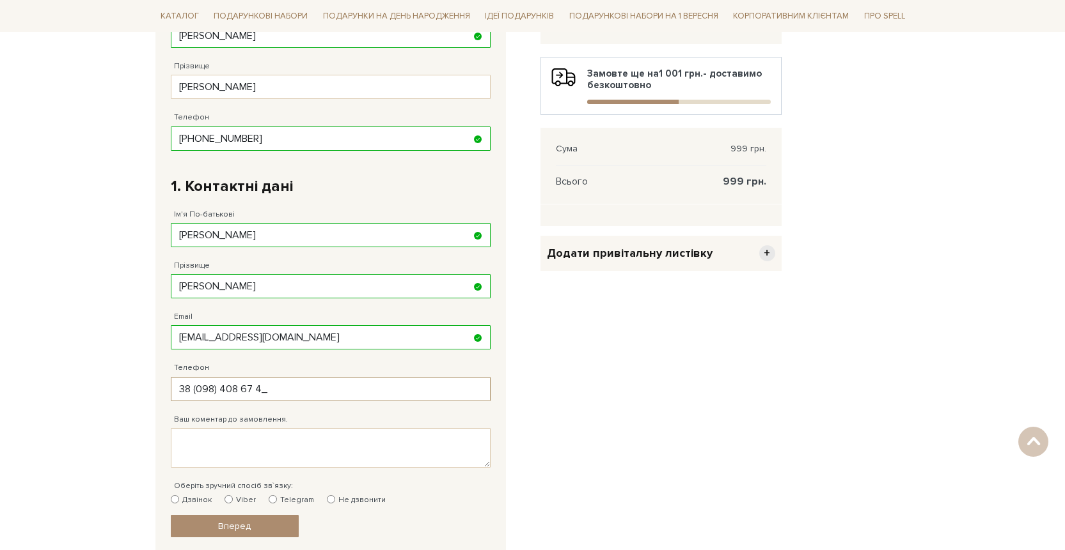
type input "38 (098) 408 67 49"
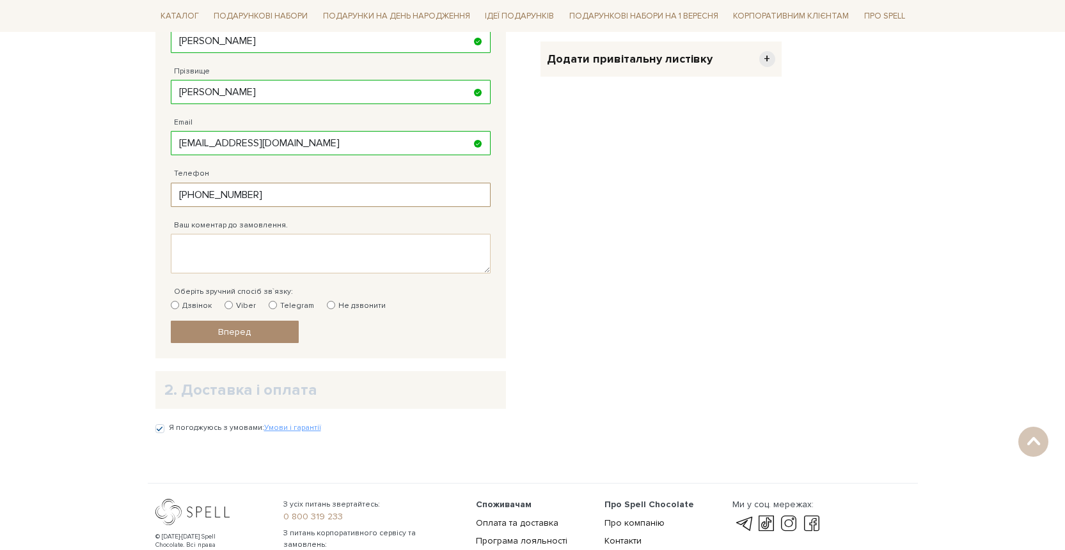
scroll to position [504, 0]
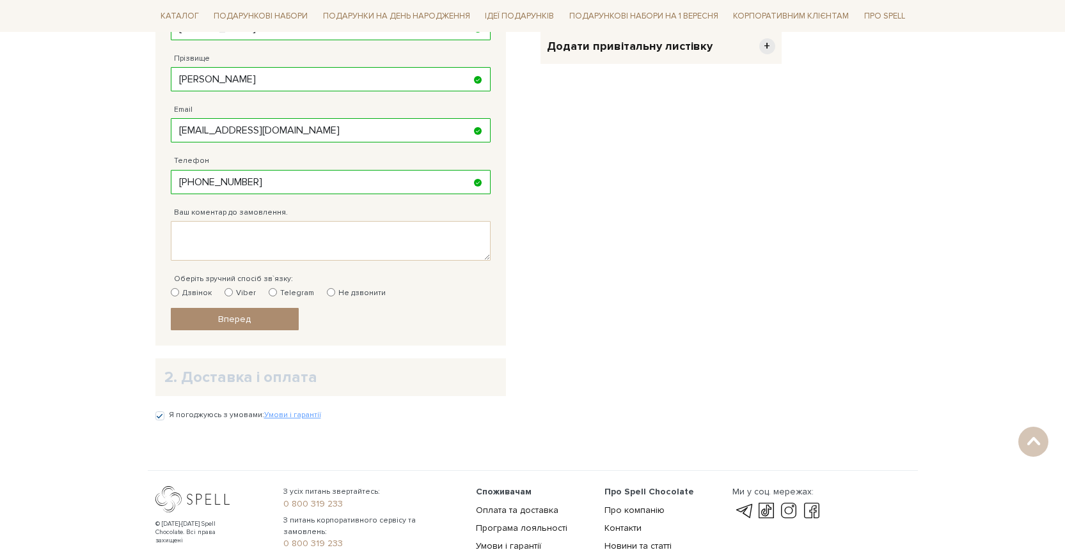
click at [230, 292] on input "Viber" at bounding box center [228, 292] width 8 height 8
radio input "true"
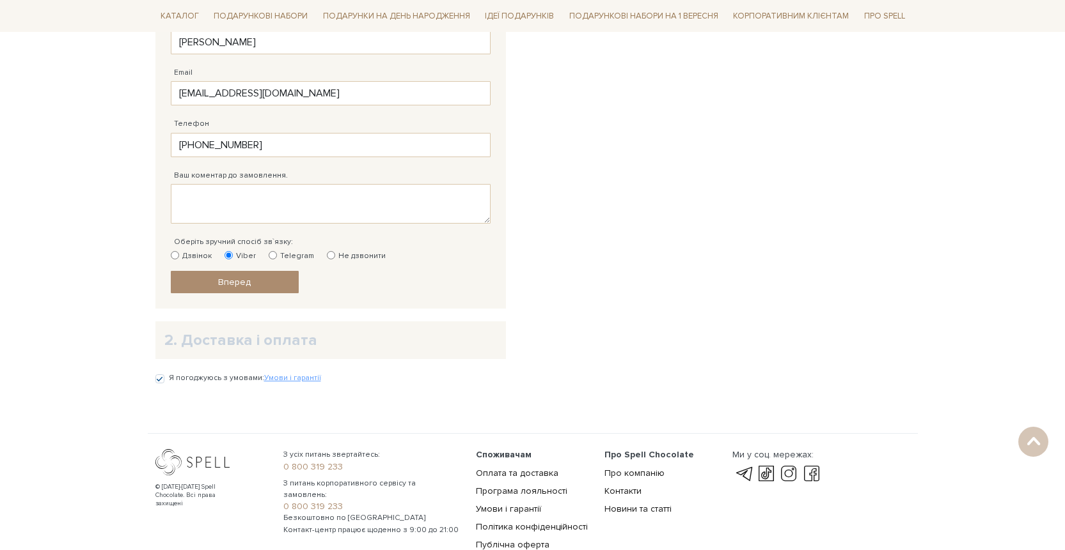
scroll to position [540, 0]
click at [271, 283] on link "Вперед" at bounding box center [235, 283] width 128 height 22
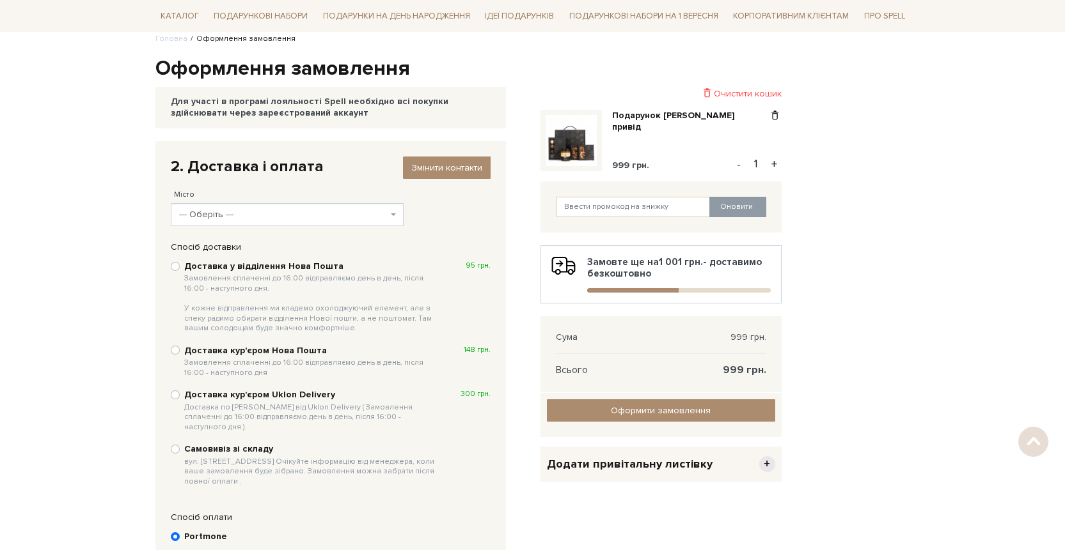
scroll to position [107, 0]
click at [392, 217] on span "--- Оберіть ---" at bounding box center [287, 215] width 233 height 23
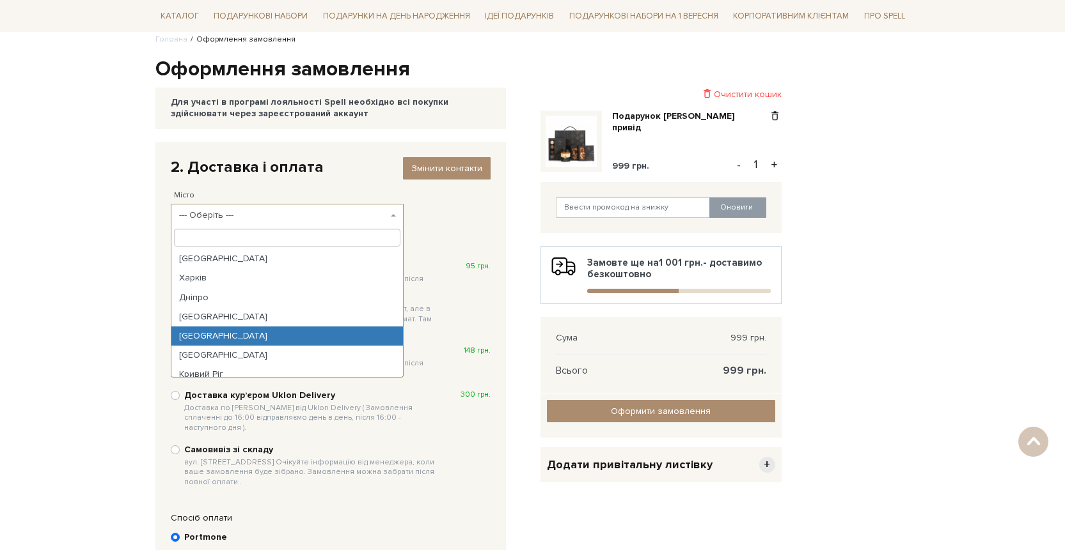
select select "Запоріжжя"
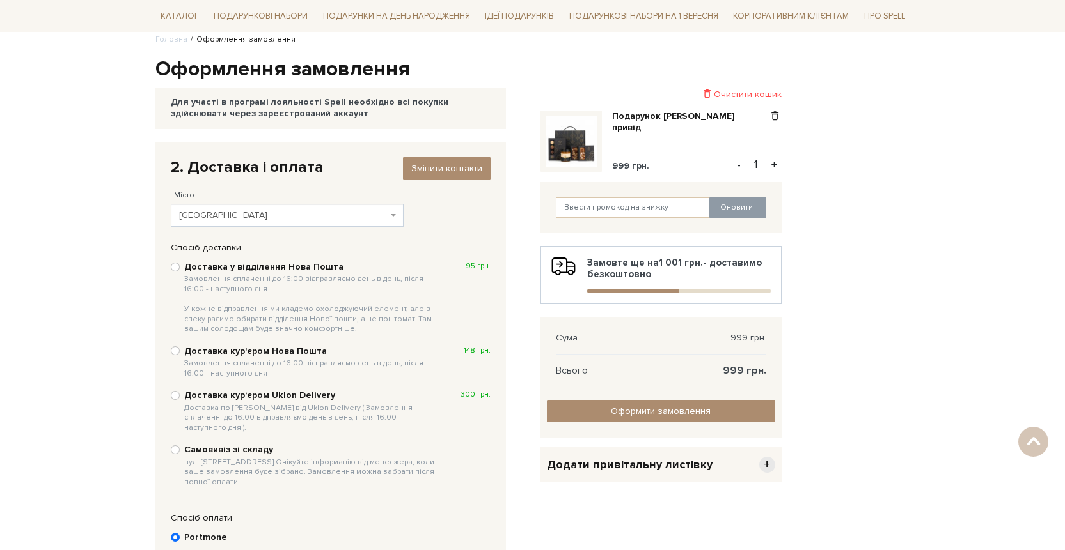
scroll to position [144, 0]
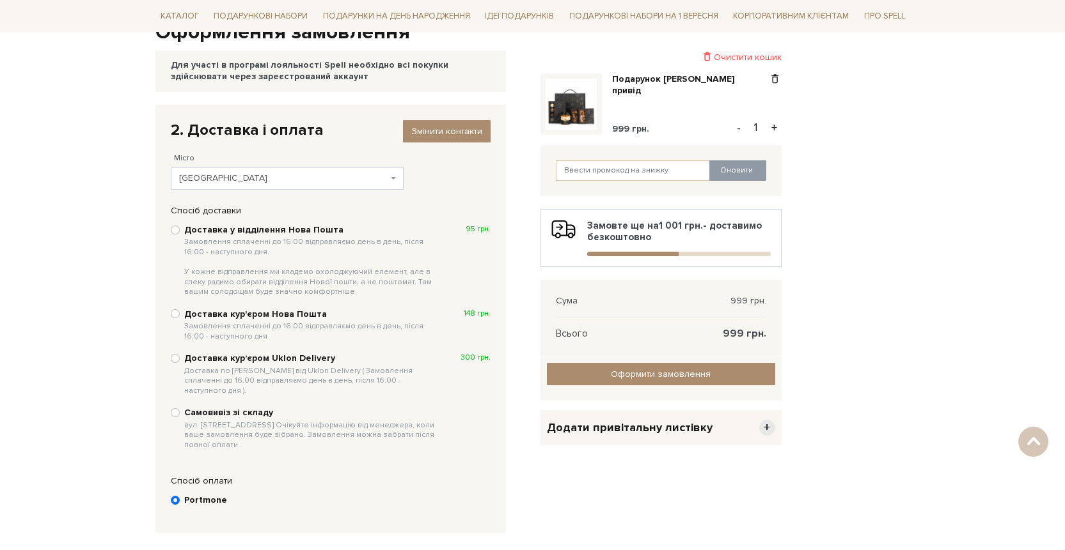
click at [180, 230] on div "Доставка у відділення Нова Пошта Замовлення сплаченні до 16:00 відправляємо ден…" at bounding box center [331, 260] width 320 height 75
click at [172, 230] on input "Доставка у відділення Нова Пошта Замовлення сплаченні до 16:00 відправляємо ден…" at bounding box center [175, 230] width 9 height 9
radio input "true"
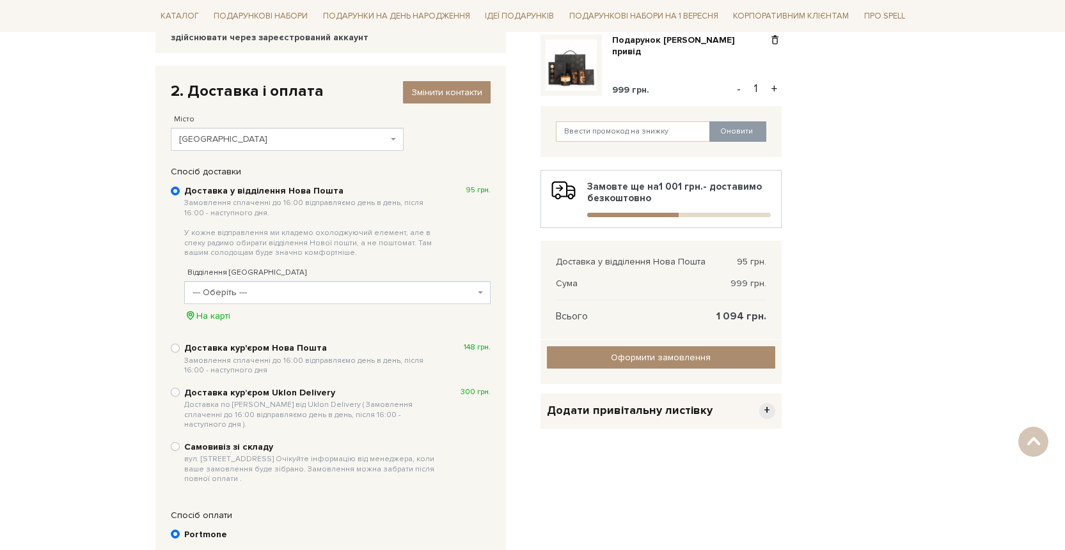
scroll to position [182, 0]
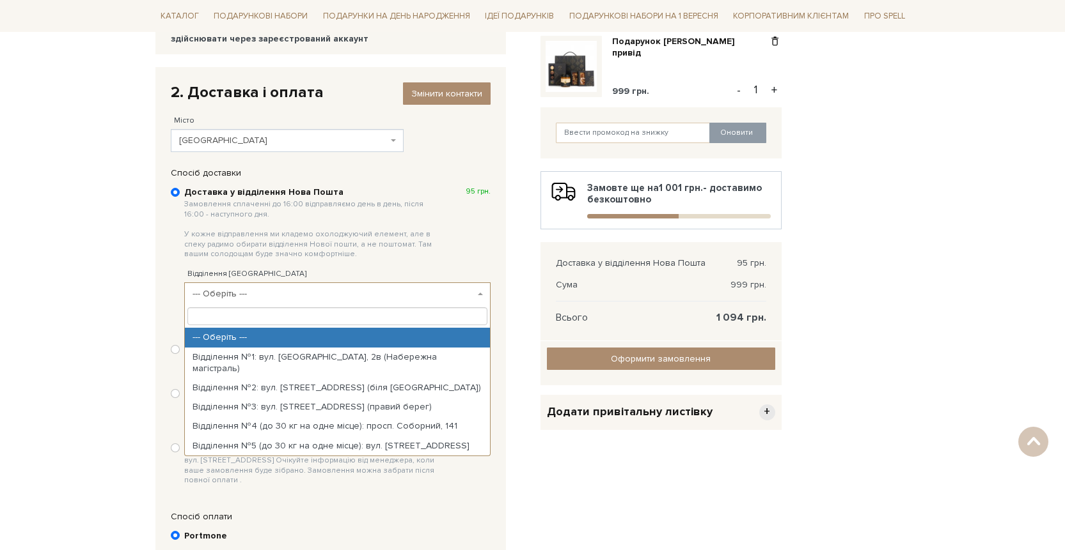
click at [265, 288] on span "--- Оберіть ---" at bounding box center [333, 294] width 282 height 13
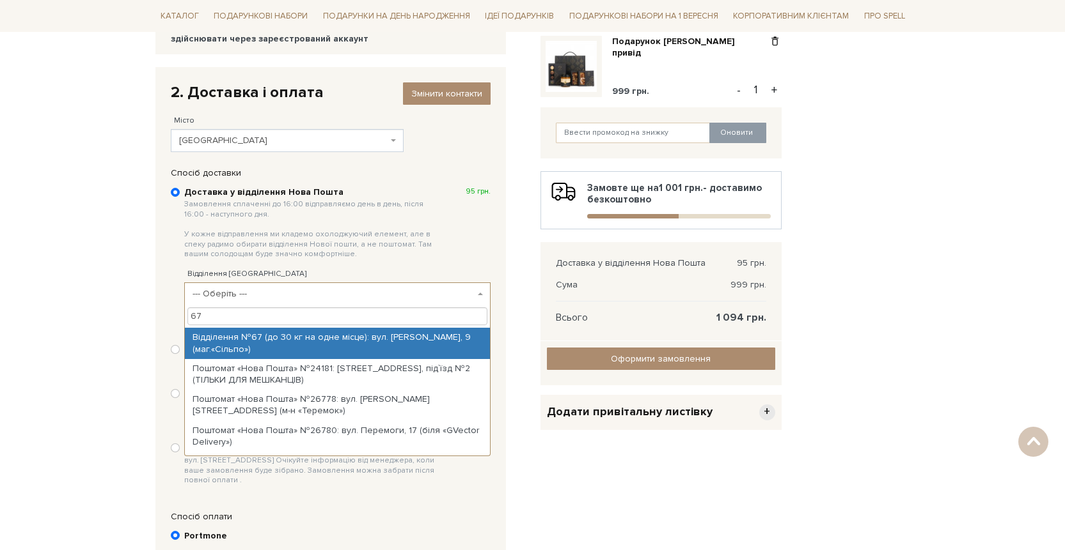
type input "67"
select select "Відділення №67 (до 30 кг на одне місце): вул. Василя Сергієнка, 9 (маг.«Сільпо»)"
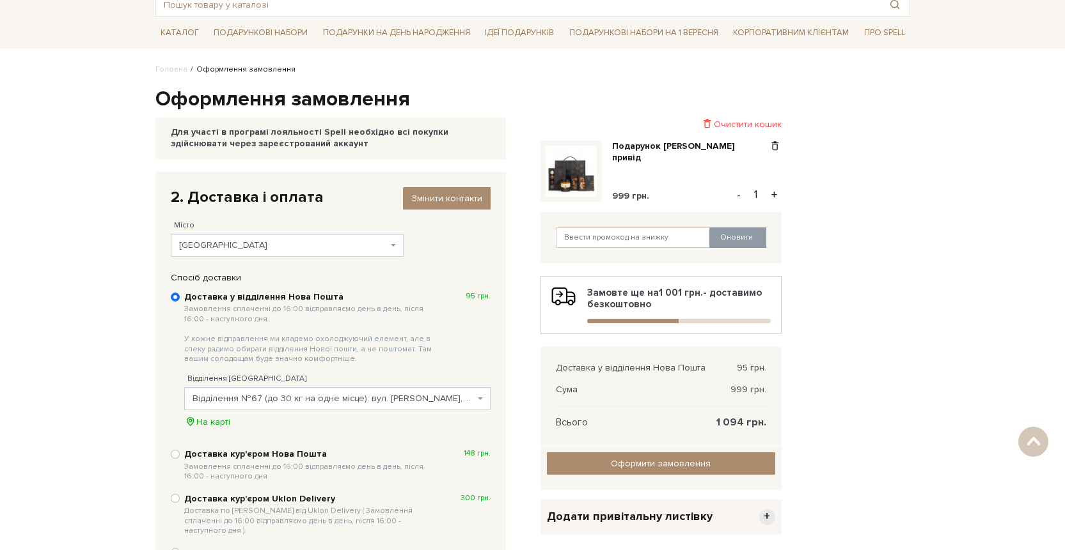
scroll to position [0, 0]
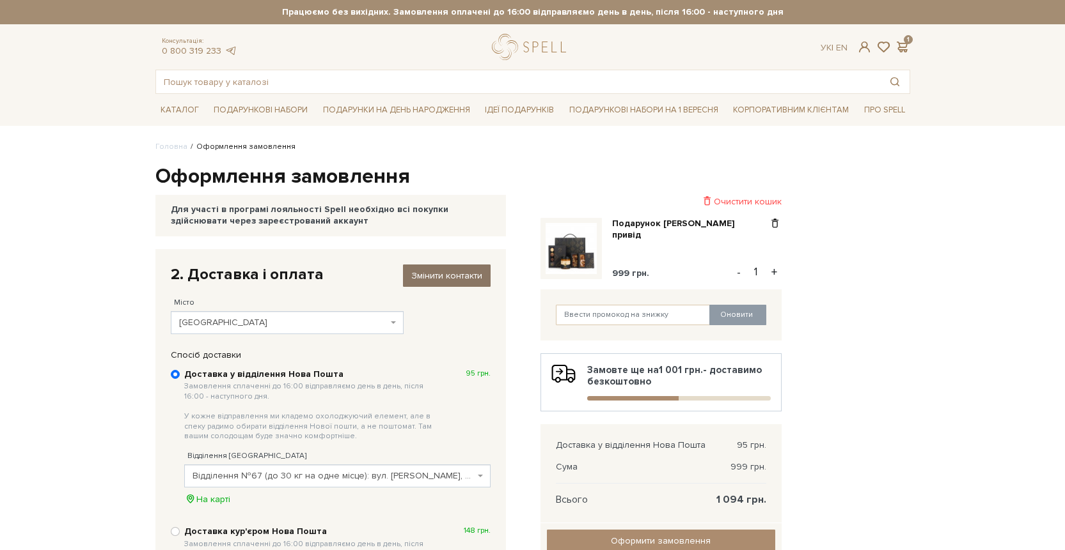
click at [429, 276] on span "Змінити контакти" at bounding box center [446, 275] width 71 height 11
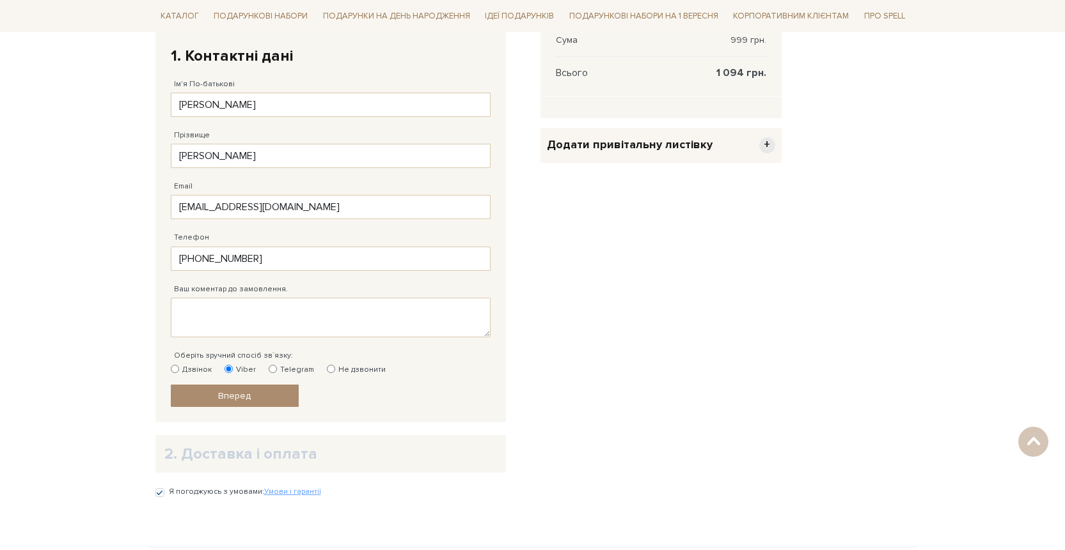
scroll to position [483, 0]
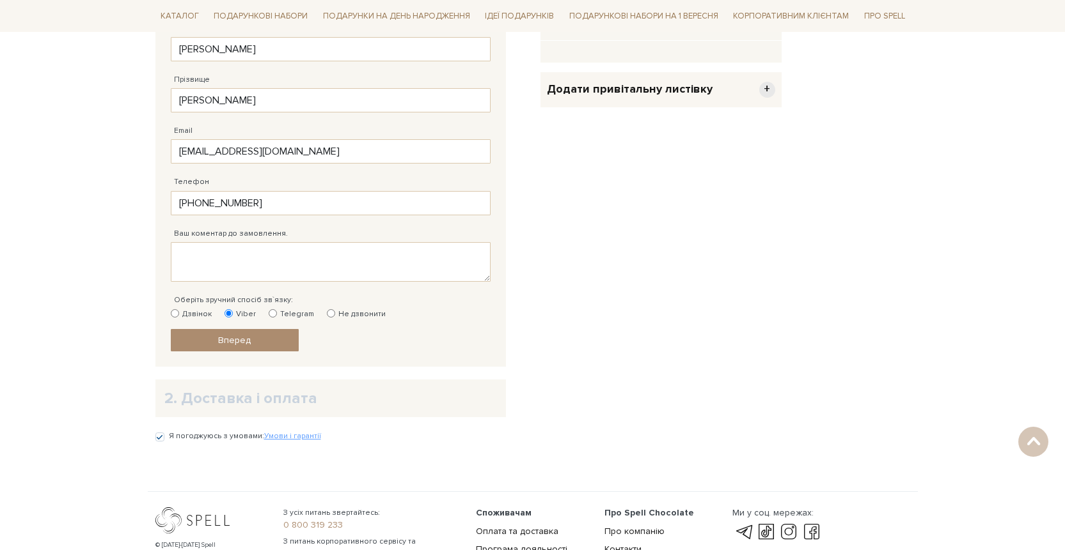
click at [179, 313] on label "Дзвінок" at bounding box center [191, 315] width 41 height 12
click at [179, 313] on input "Дзвінок" at bounding box center [175, 313] width 8 height 8
radio input "true"
click at [231, 315] on label "Viber" at bounding box center [239, 315] width 31 height 12
click at [231, 315] on input "Viber" at bounding box center [228, 313] width 8 height 8
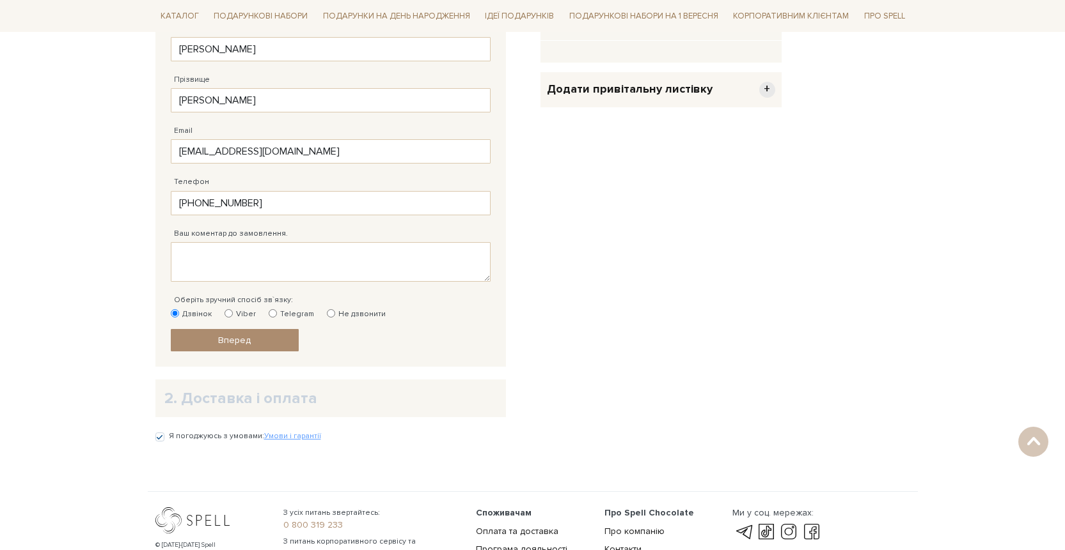
radio input "true"
click at [274, 345] on link "Вперед" at bounding box center [235, 340] width 128 height 22
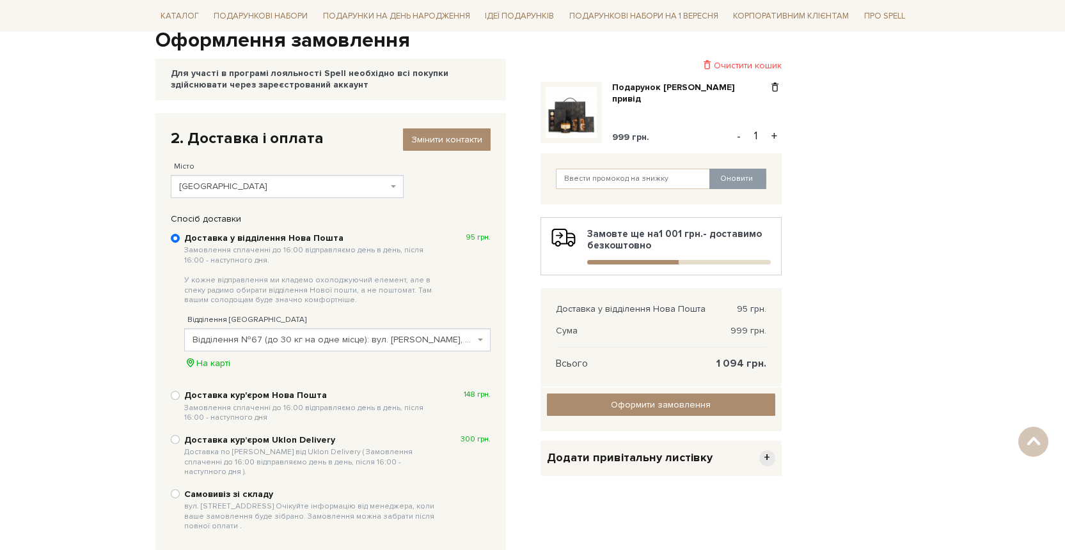
scroll to position [134, 0]
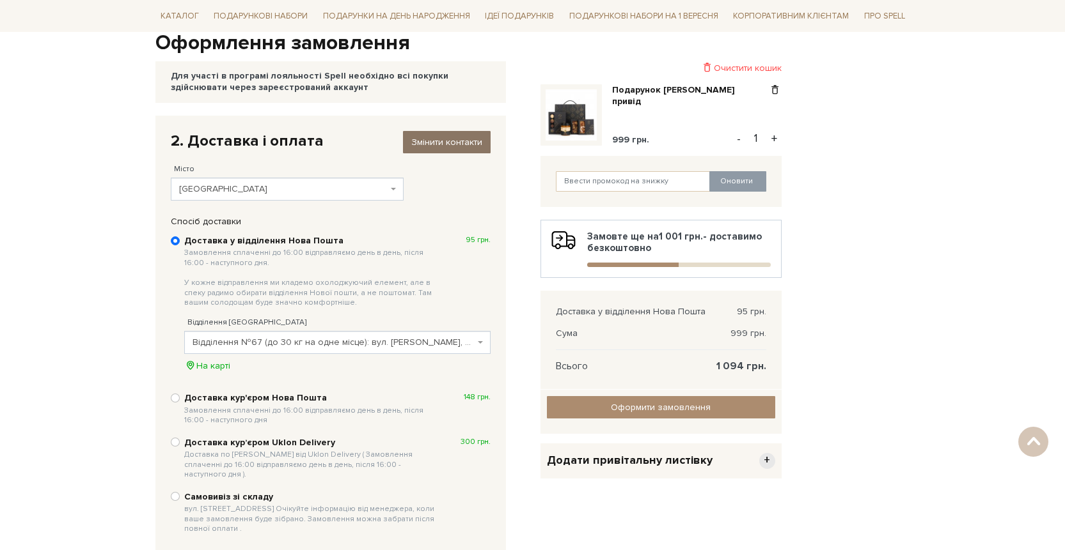
click at [450, 137] on span "Змінити контакти" at bounding box center [446, 142] width 71 height 11
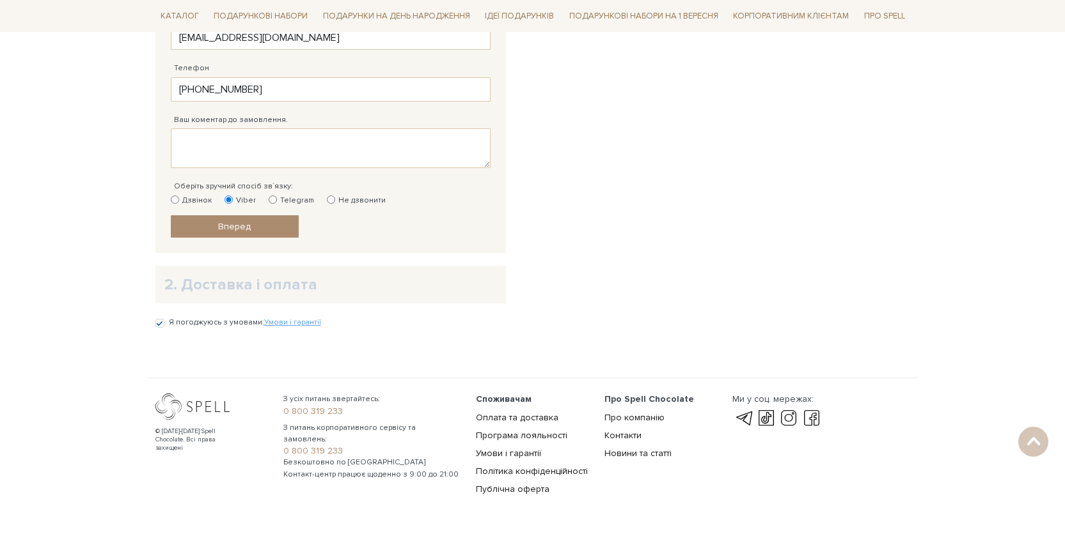
scroll to position [600, 0]
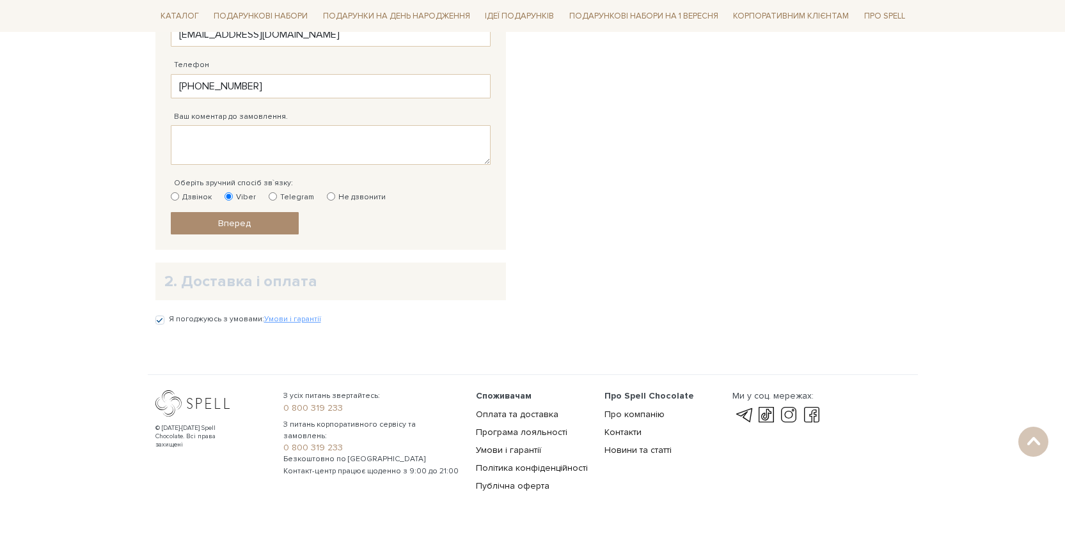
click at [180, 196] on label "Дзвінок" at bounding box center [191, 198] width 41 height 12
click at [179, 196] on input "Дзвінок" at bounding box center [175, 196] width 8 height 8
radio input "true"
click at [237, 225] on span "Вперед" at bounding box center [234, 223] width 33 height 11
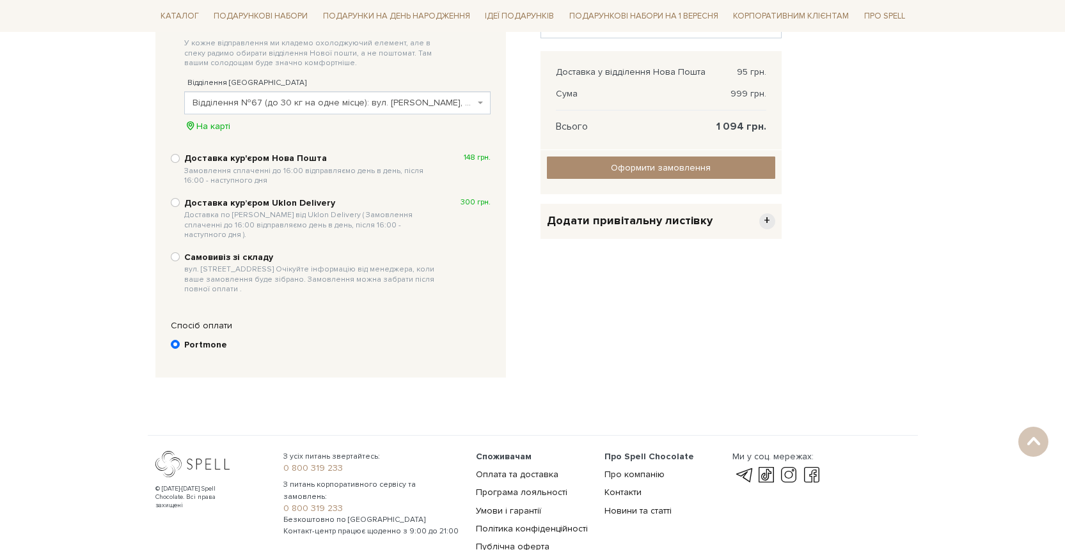
scroll to position [373, 0]
click at [198, 321] on div "Спосіб оплати" at bounding box center [330, 327] width 332 height 12
click at [178, 341] on input "Portmone" at bounding box center [175, 345] width 9 height 9
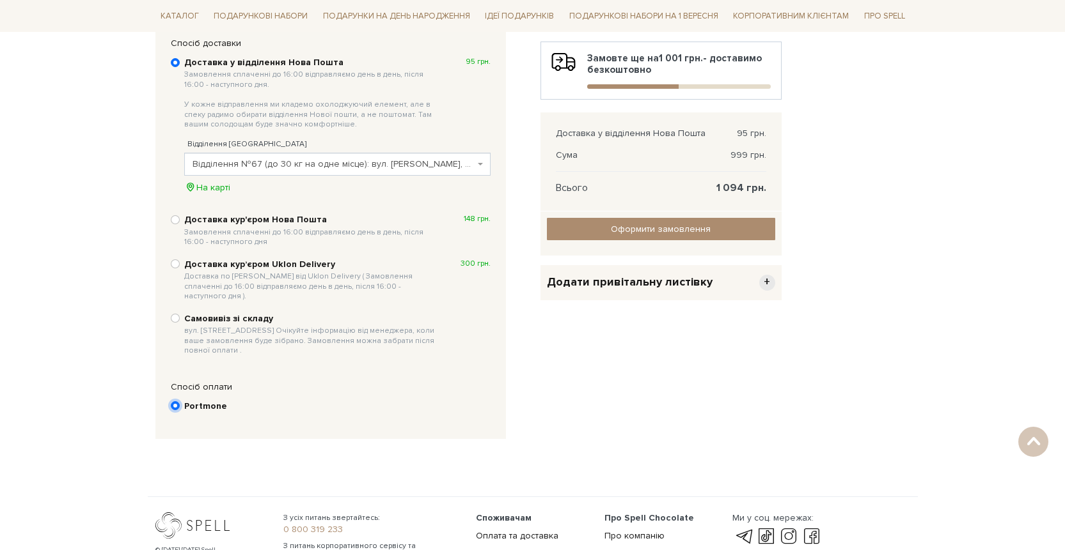
scroll to position [313, 0]
click at [640, 228] on input "Оформити замовлення" at bounding box center [661, 228] width 228 height 22
